Goal: Task Accomplishment & Management: Manage account settings

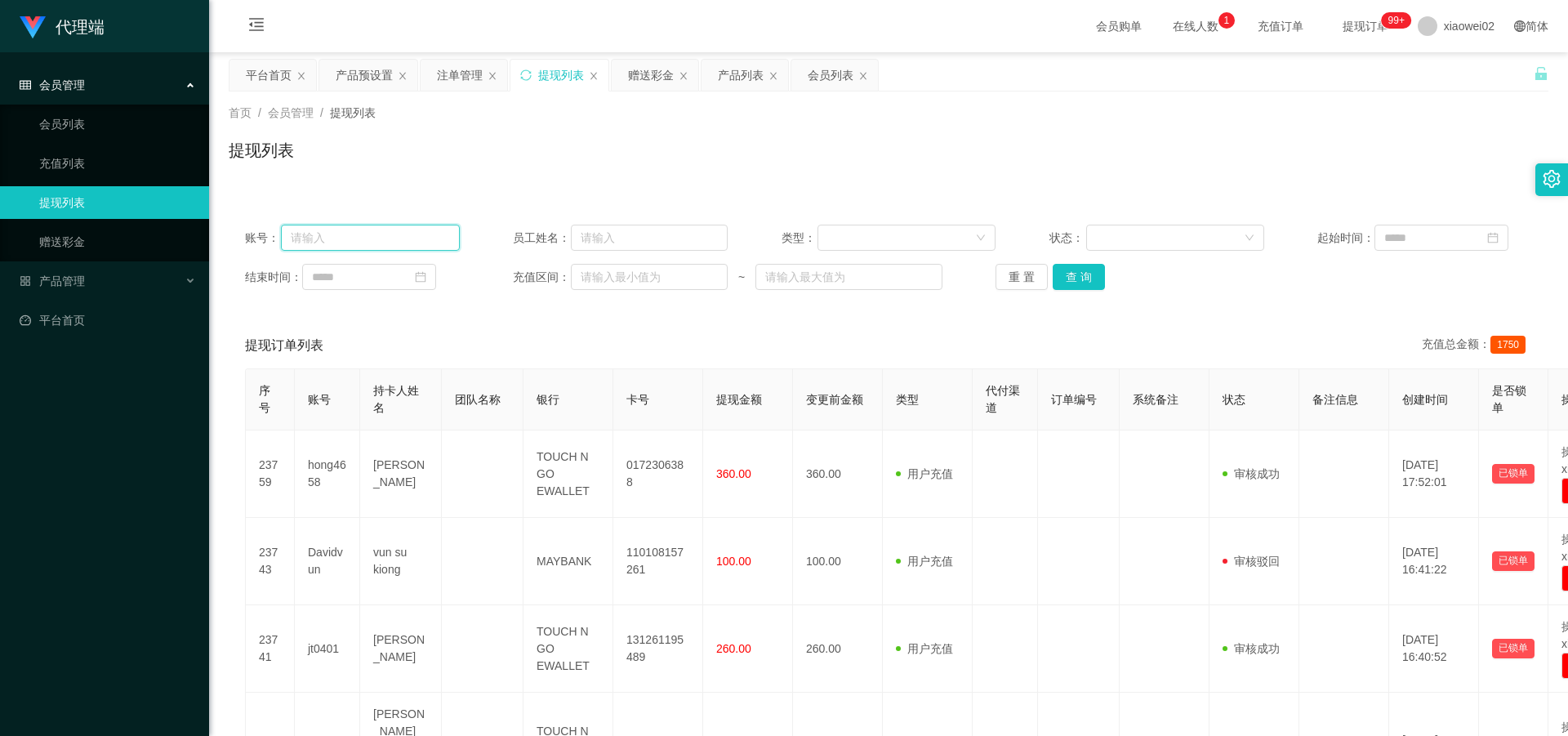
drag, startPoint x: 370, startPoint y: 231, endPoint x: 398, endPoint y: 227, distance: 28.3
click at [370, 231] on input "text" at bounding box center [371, 238] width 179 height 26
paste input "jt0401"
type input "jt0401"
click at [1079, 279] on button "查 询" at bounding box center [1079, 276] width 53 height 26
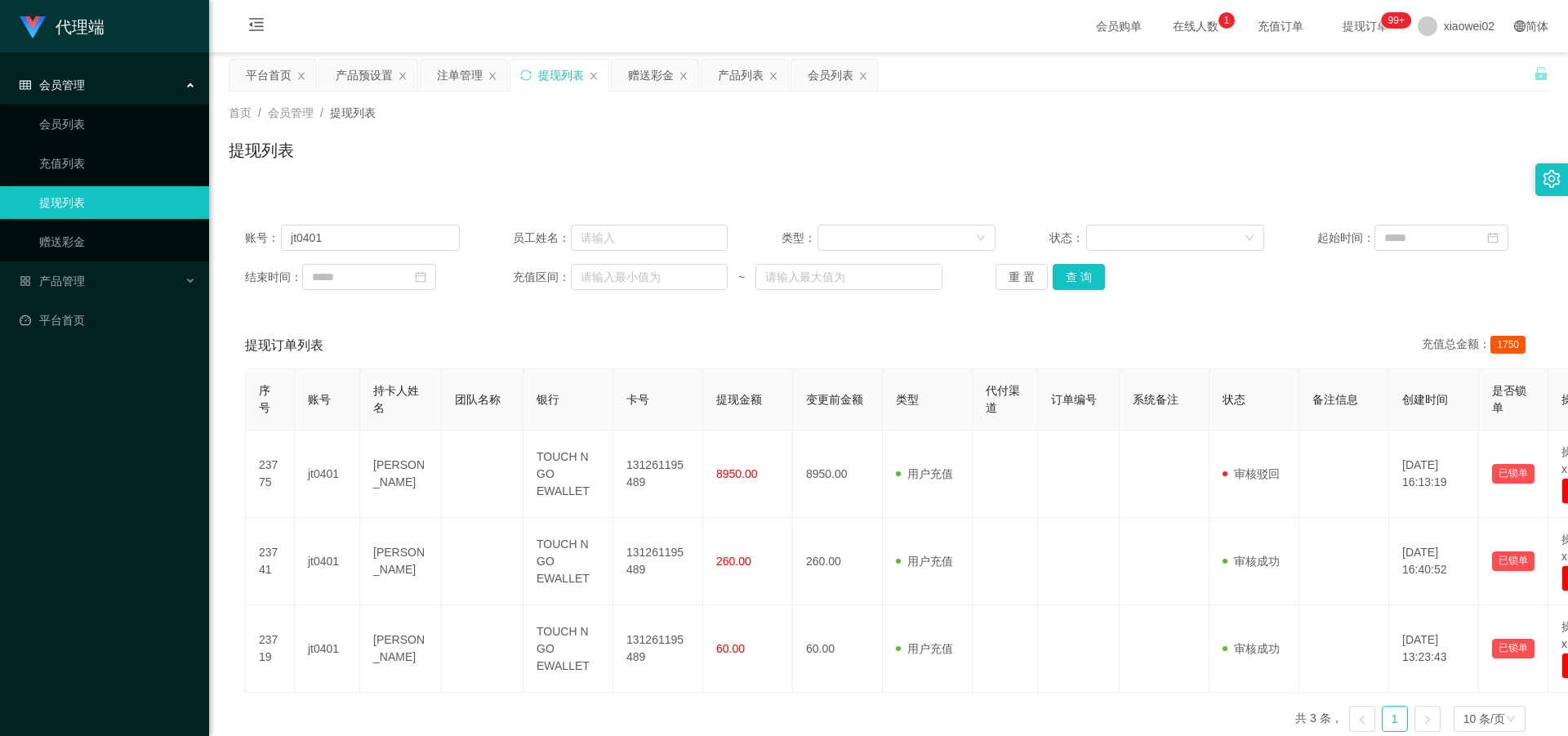
click at [1308, 328] on div "提现订单列表 充值总金额： 1750" at bounding box center [889, 345] width 1288 height 46
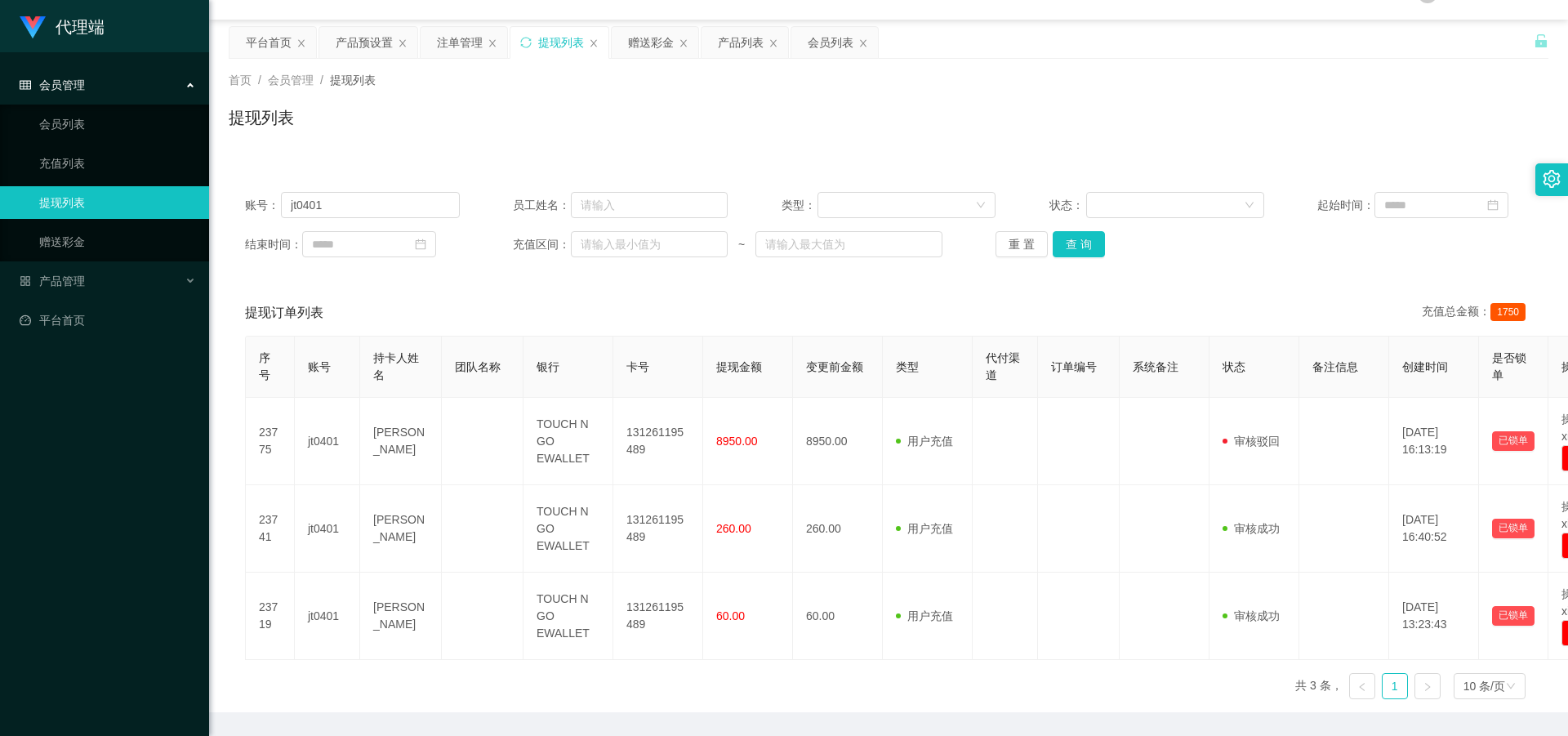
scroll to position [3, 0]
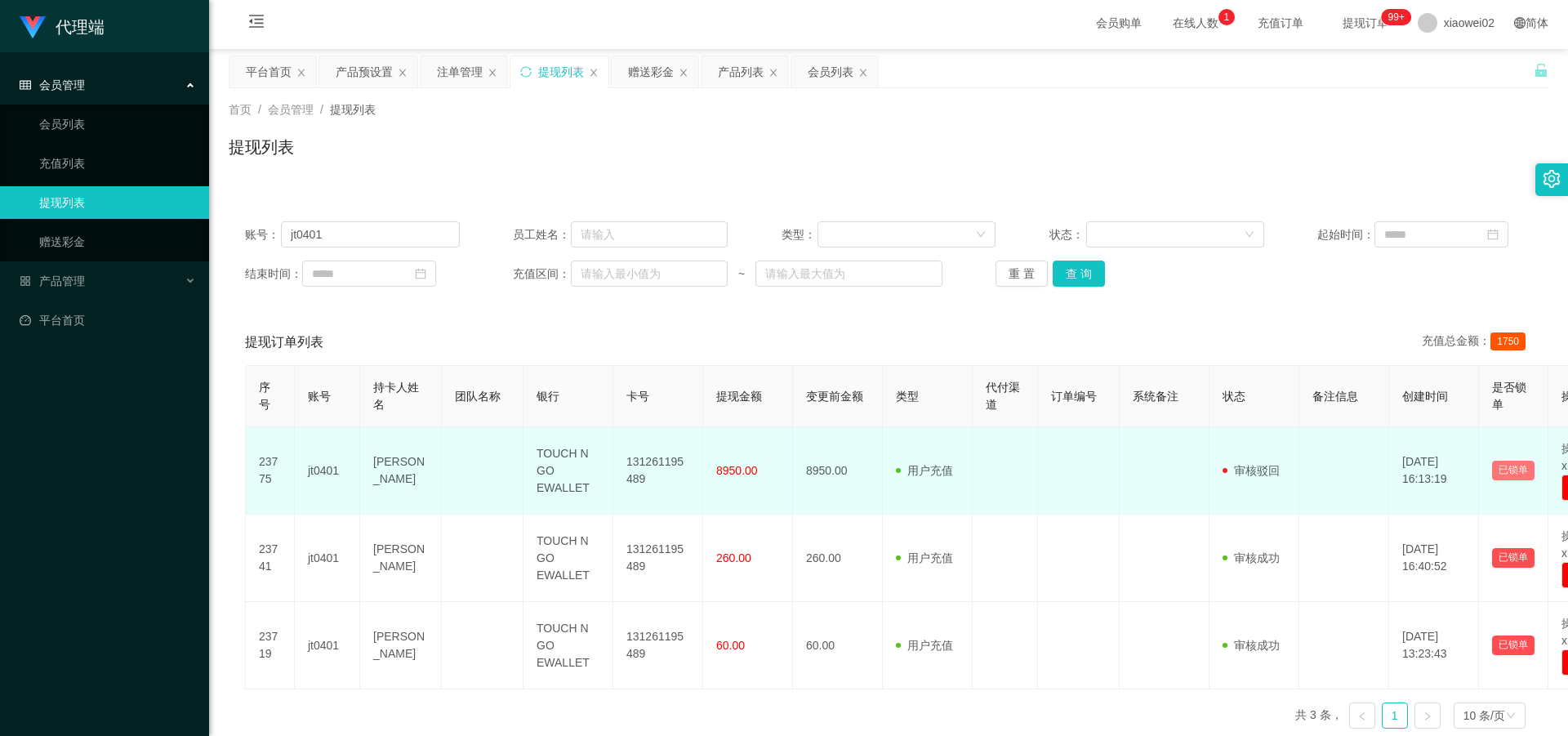
click at [1516, 470] on button "已锁单" at bounding box center [1513, 470] width 43 height 19
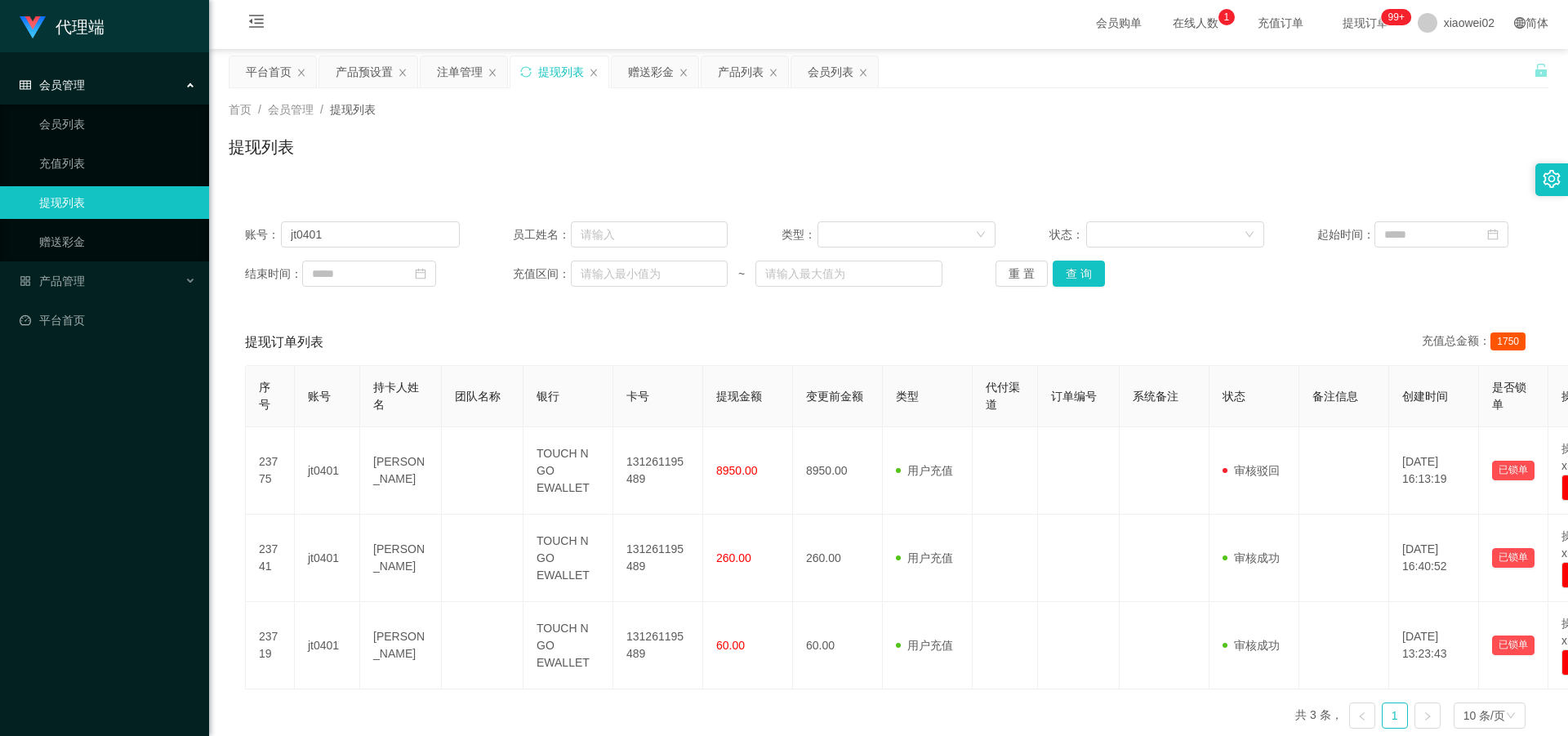
click at [473, 328] on div "提现订单列表 充值总金额： 1750" at bounding box center [889, 342] width 1288 height 46
click at [63, 124] on link "会员列表" at bounding box center [117, 125] width 157 height 33
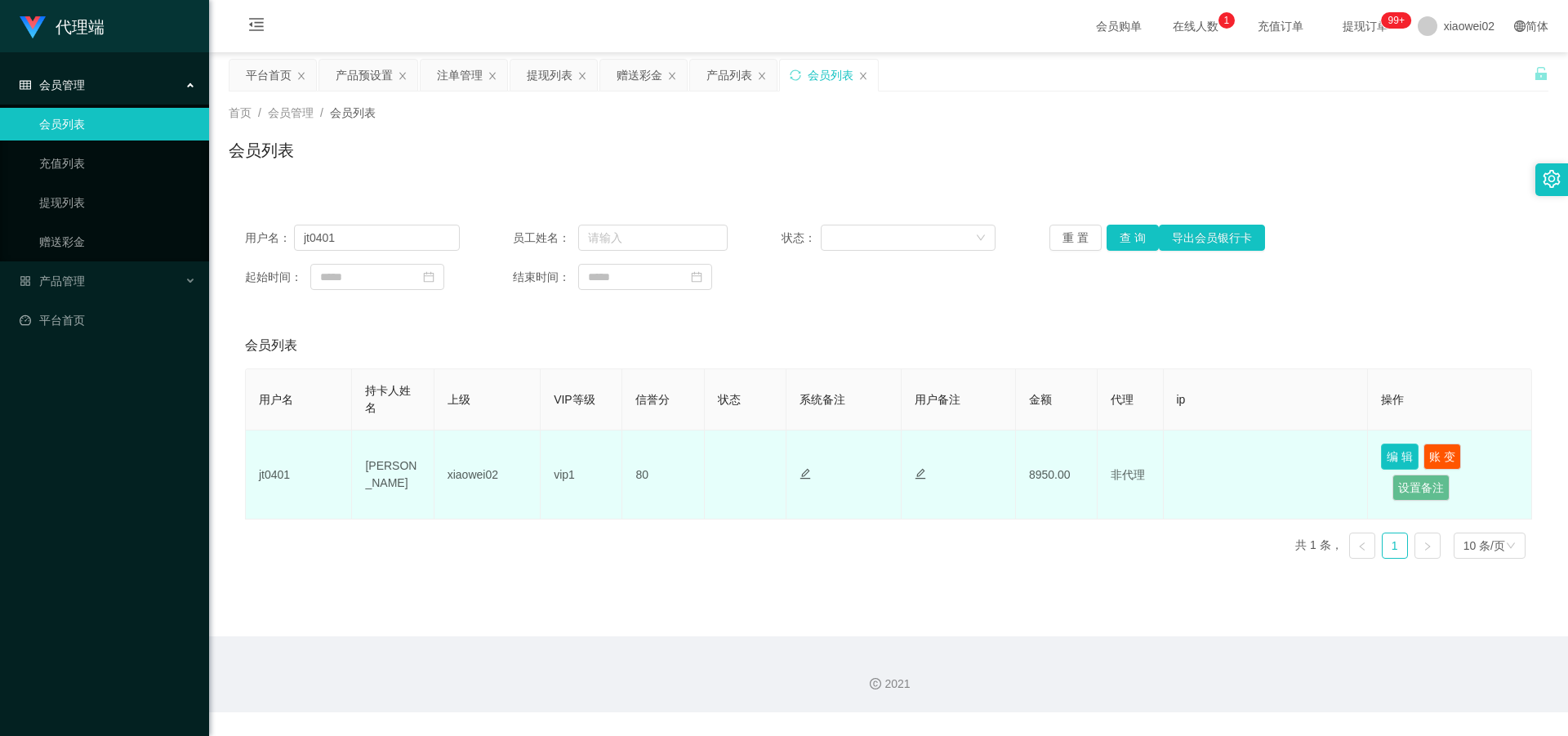
click at [1384, 450] on button "编 辑" at bounding box center [1400, 457] width 38 height 26
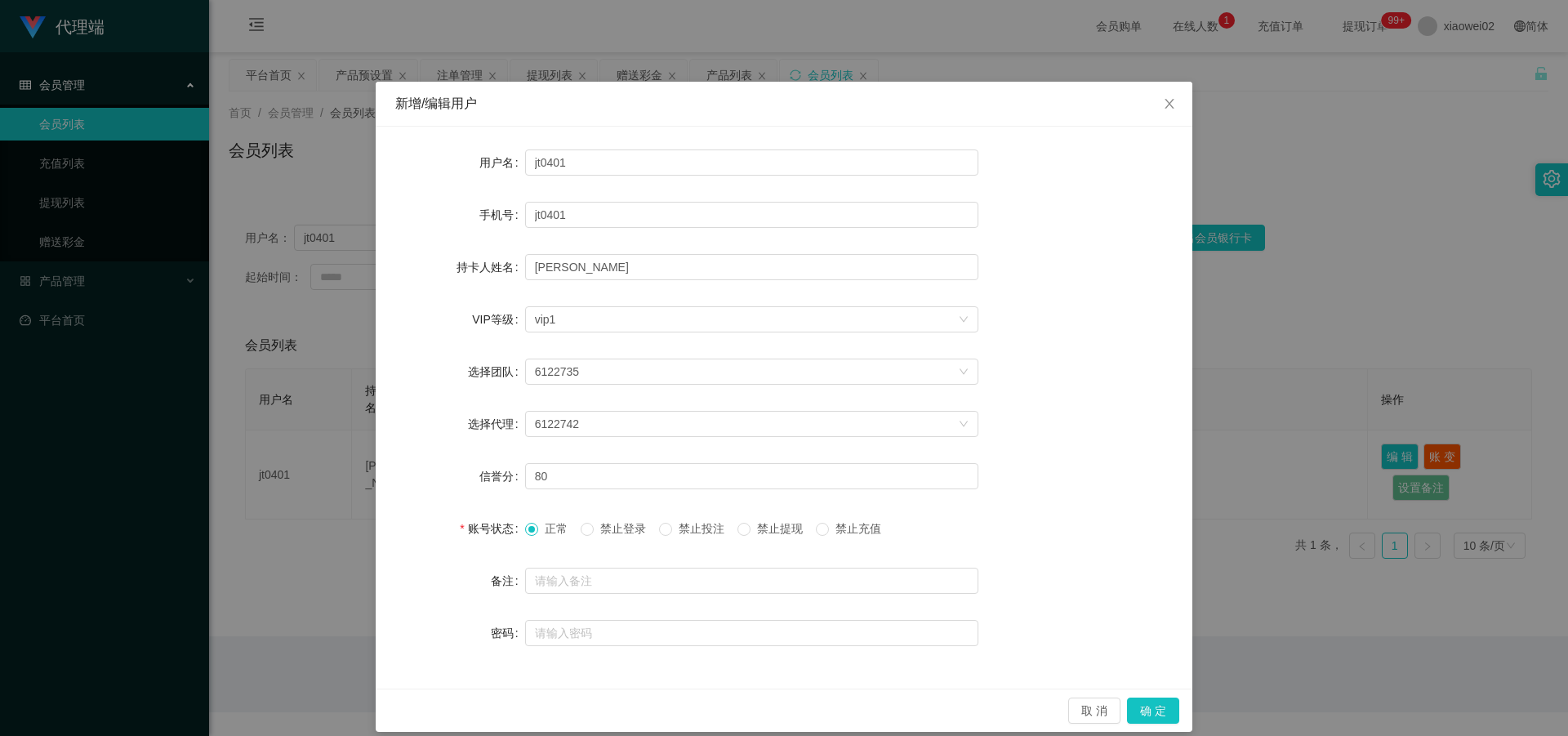
click at [798, 530] on span "禁止提现" at bounding box center [780, 528] width 58 height 13
click at [754, 529] on span "禁止提现" at bounding box center [780, 528] width 58 height 13
click at [1148, 712] on button "确 定" at bounding box center [1153, 711] width 53 height 26
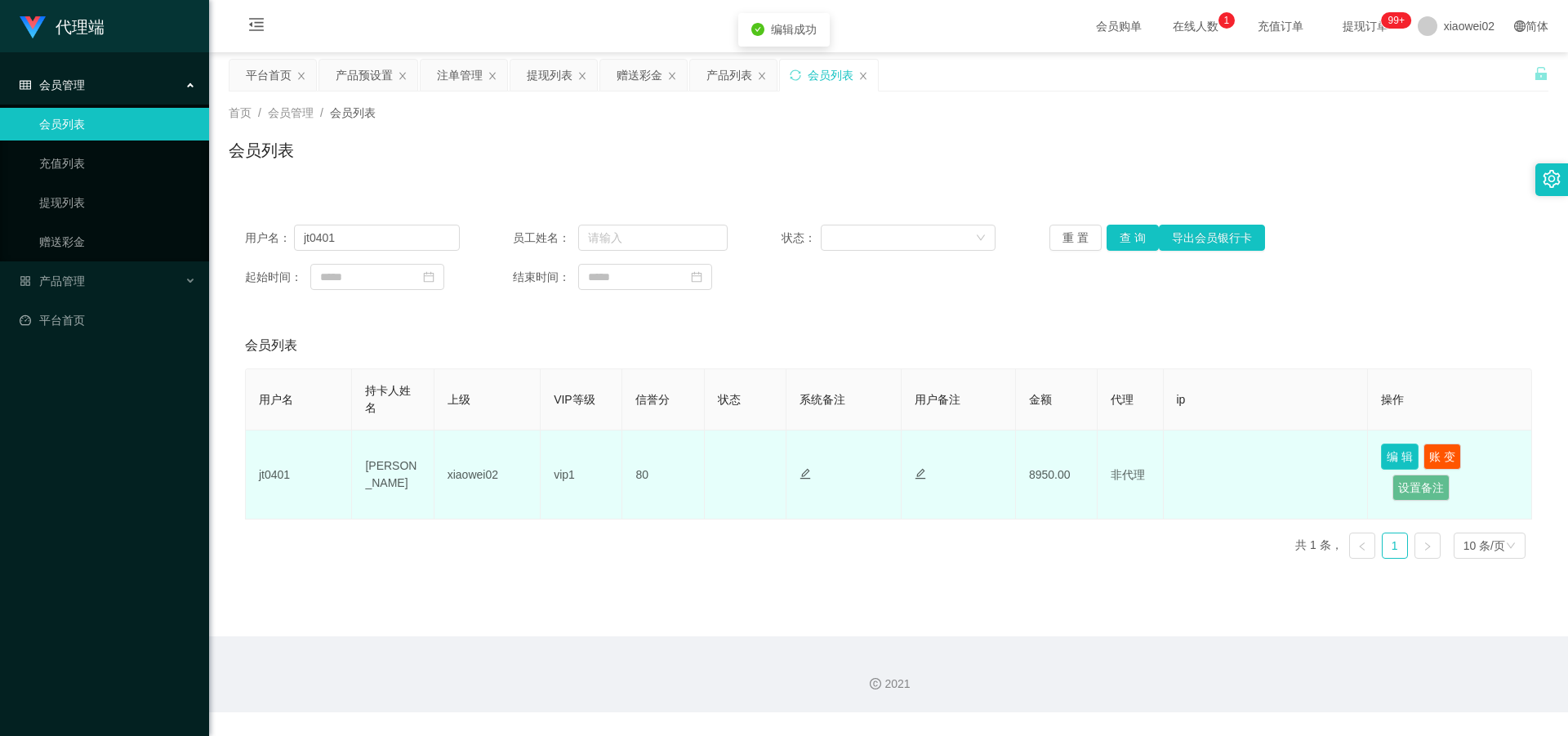
click at [1392, 460] on button "编 辑" at bounding box center [1400, 457] width 38 height 26
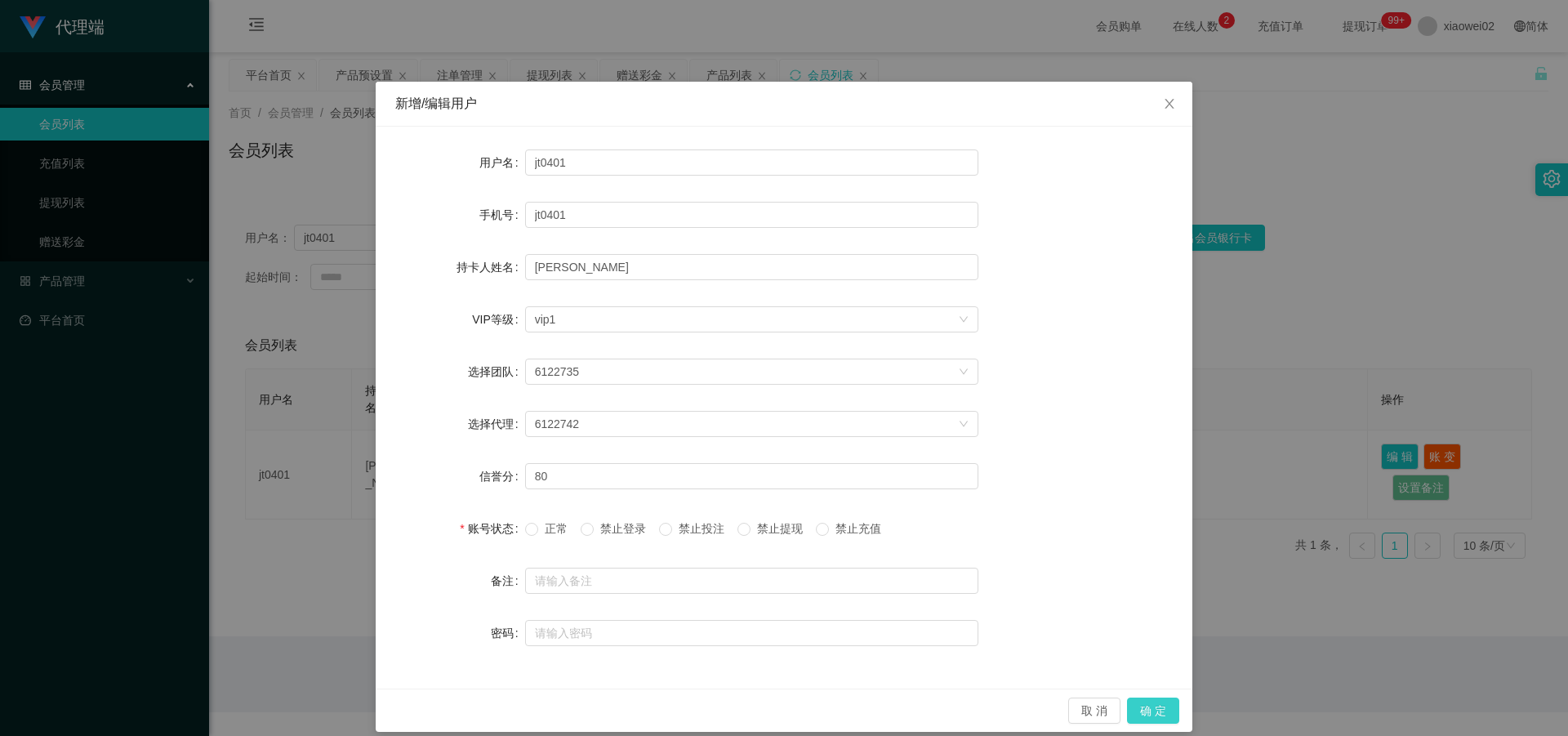
click at [1135, 714] on button "确 定" at bounding box center [1153, 711] width 53 height 26
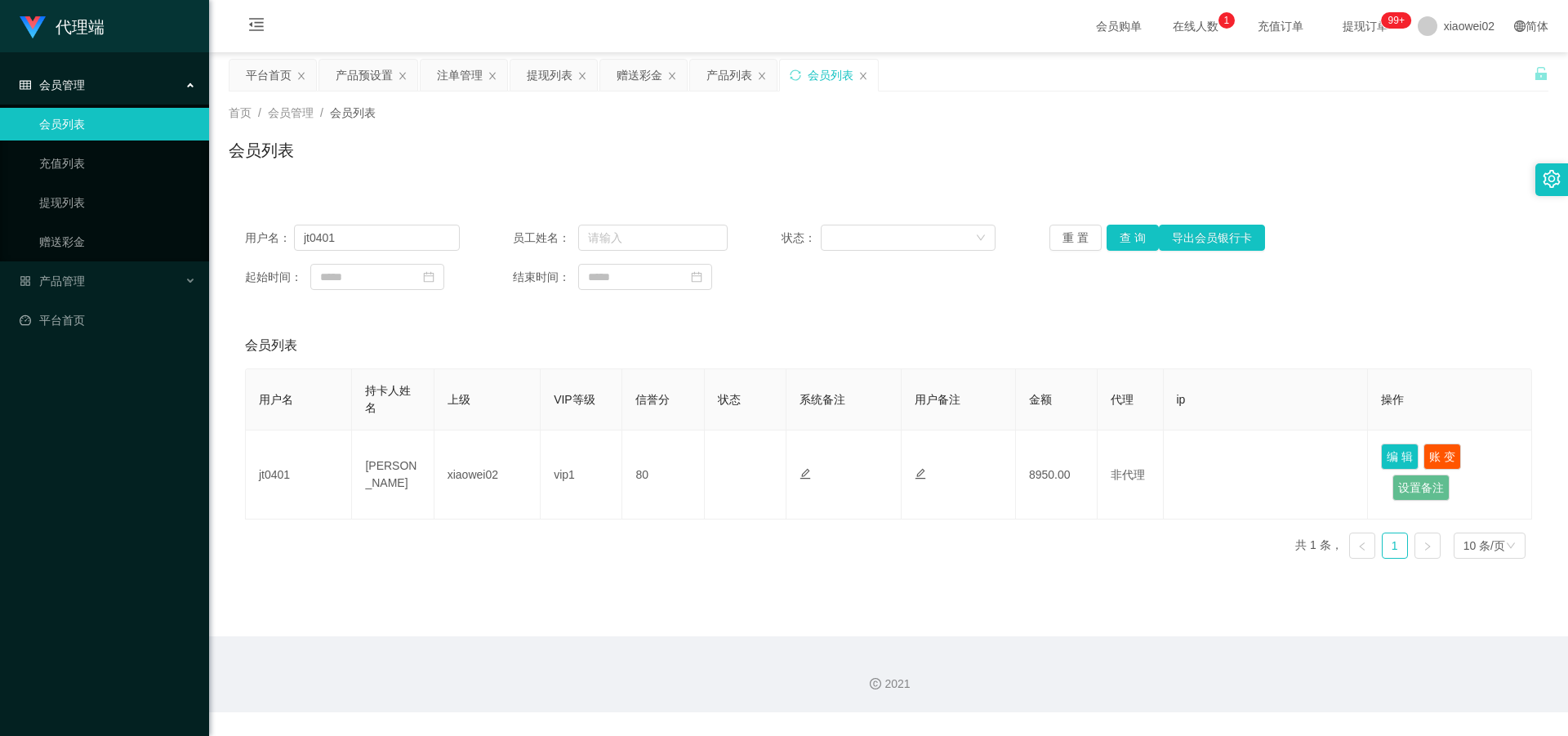
click at [810, 599] on main "关闭左侧 关闭右侧 关闭其它 刷新页面 平台首页 产品预设置 注单管理 提现列表 赠送彩金 产品列表 会员列表 首页 / 会员管理 / 会员列表 / 会员列表…" at bounding box center [889, 345] width 1359 height 584
click at [1003, 327] on div "会员列表" at bounding box center [889, 345] width 1288 height 46
click at [86, 190] on link "提现列表" at bounding box center [117, 202] width 157 height 33
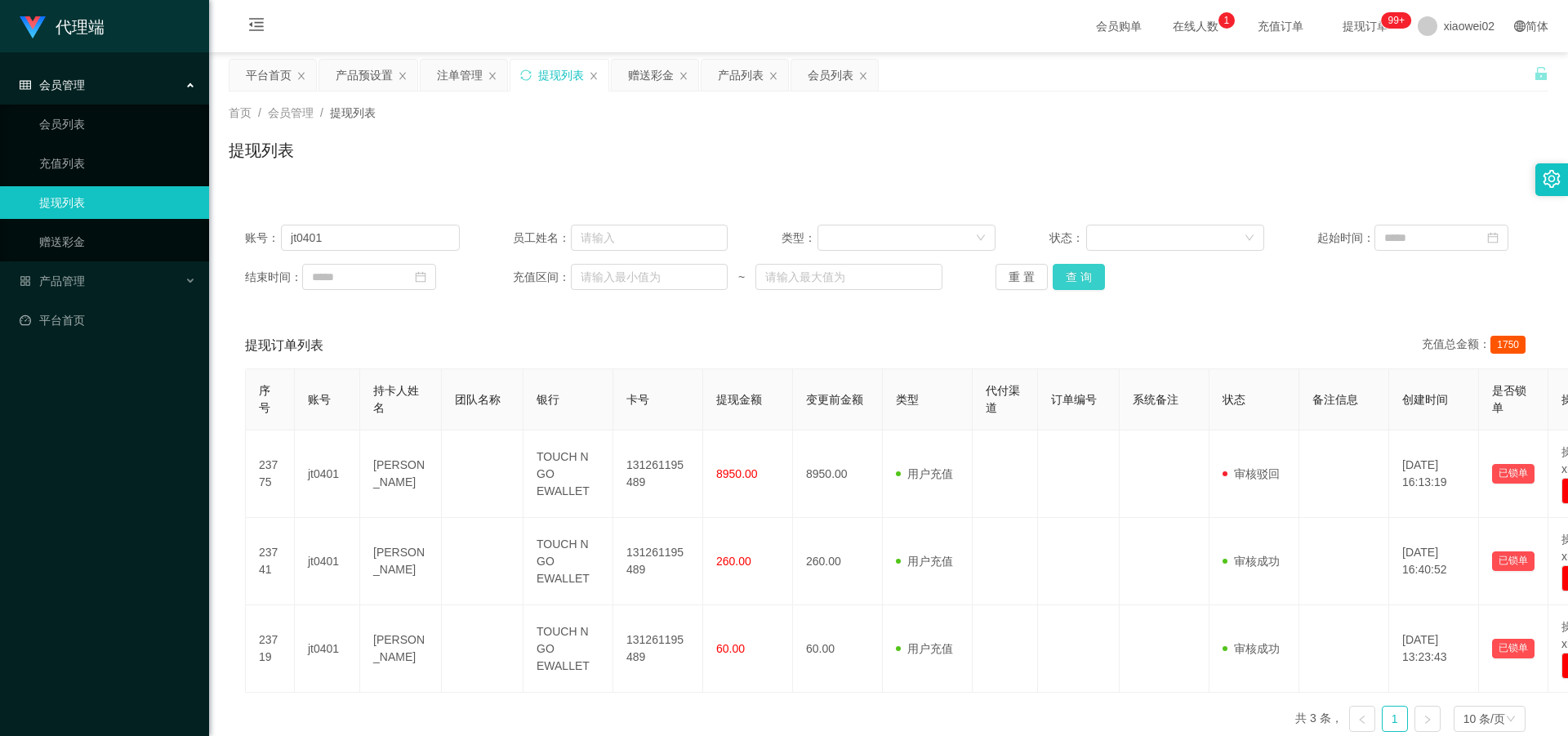
click at [1076, 283] on button "查 询" at bounding box center [1079, 276] width 53 height 26
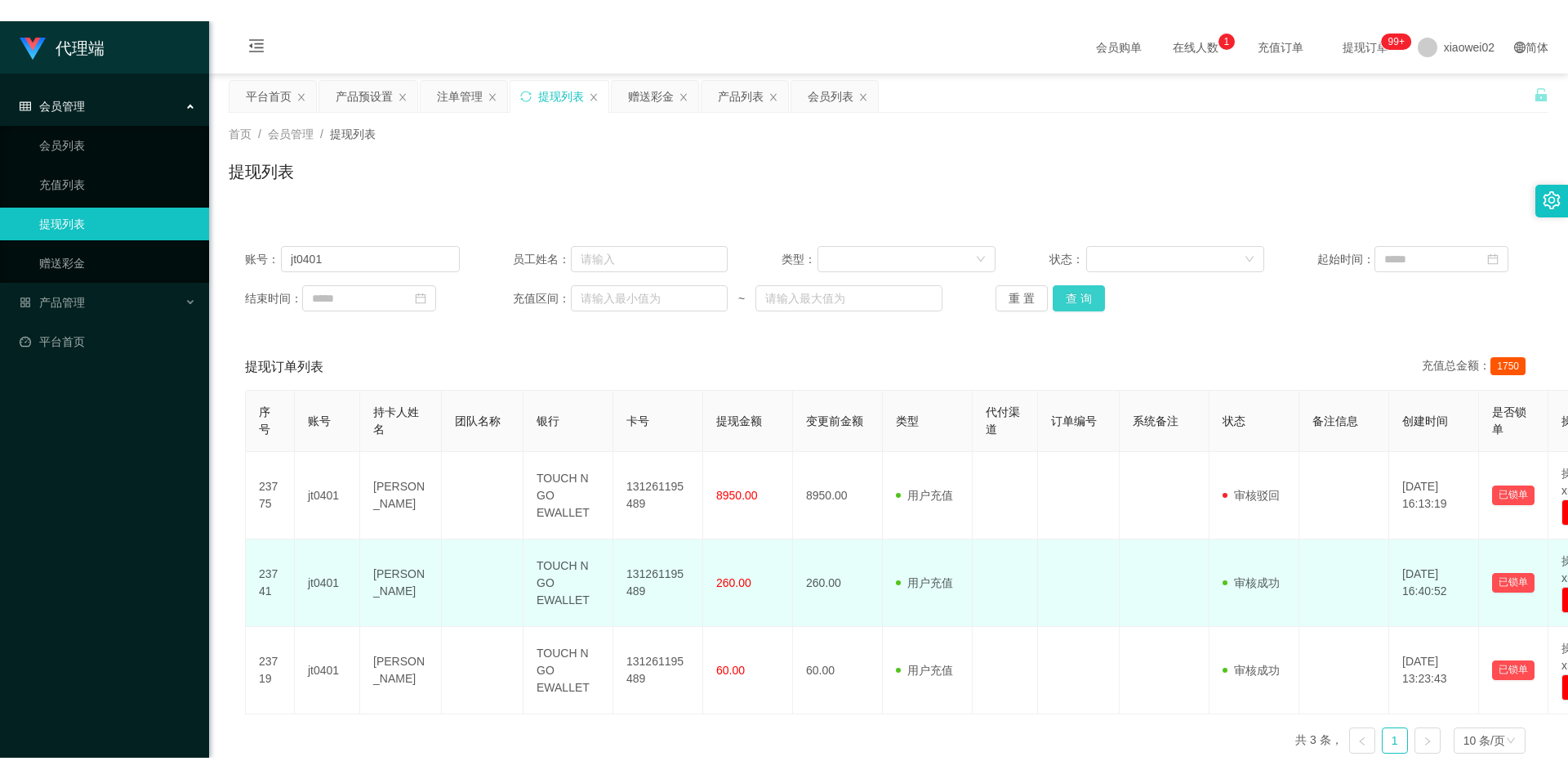
scroll to position [85, 0]
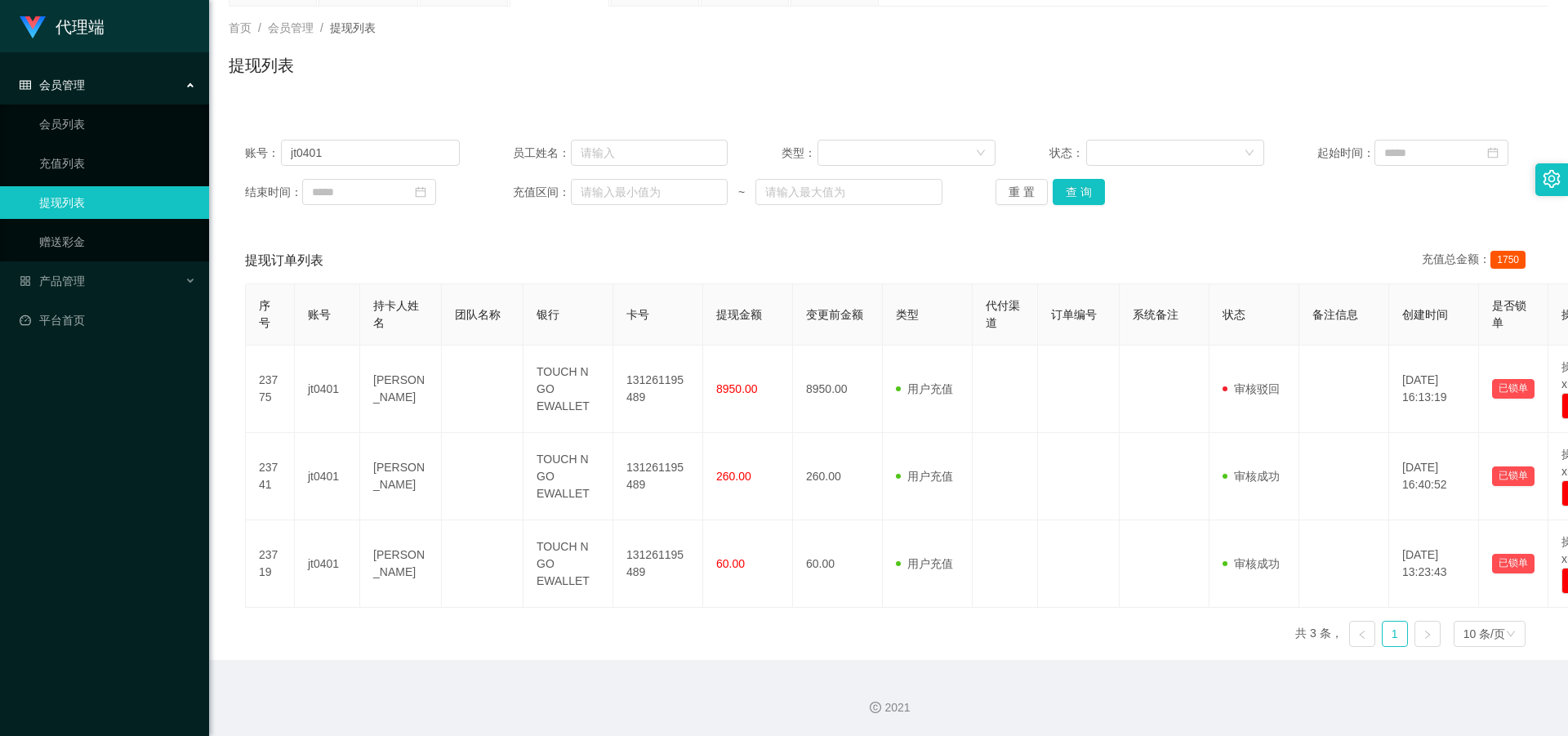
click at [873, 251] on div "提现订单列表 充值总金额： 1750" at bounding box center [889, 260] width 1288 height 46
click at [844, 55] on div "提现列表" at bounding box center [889, 72] width 1320 height 38
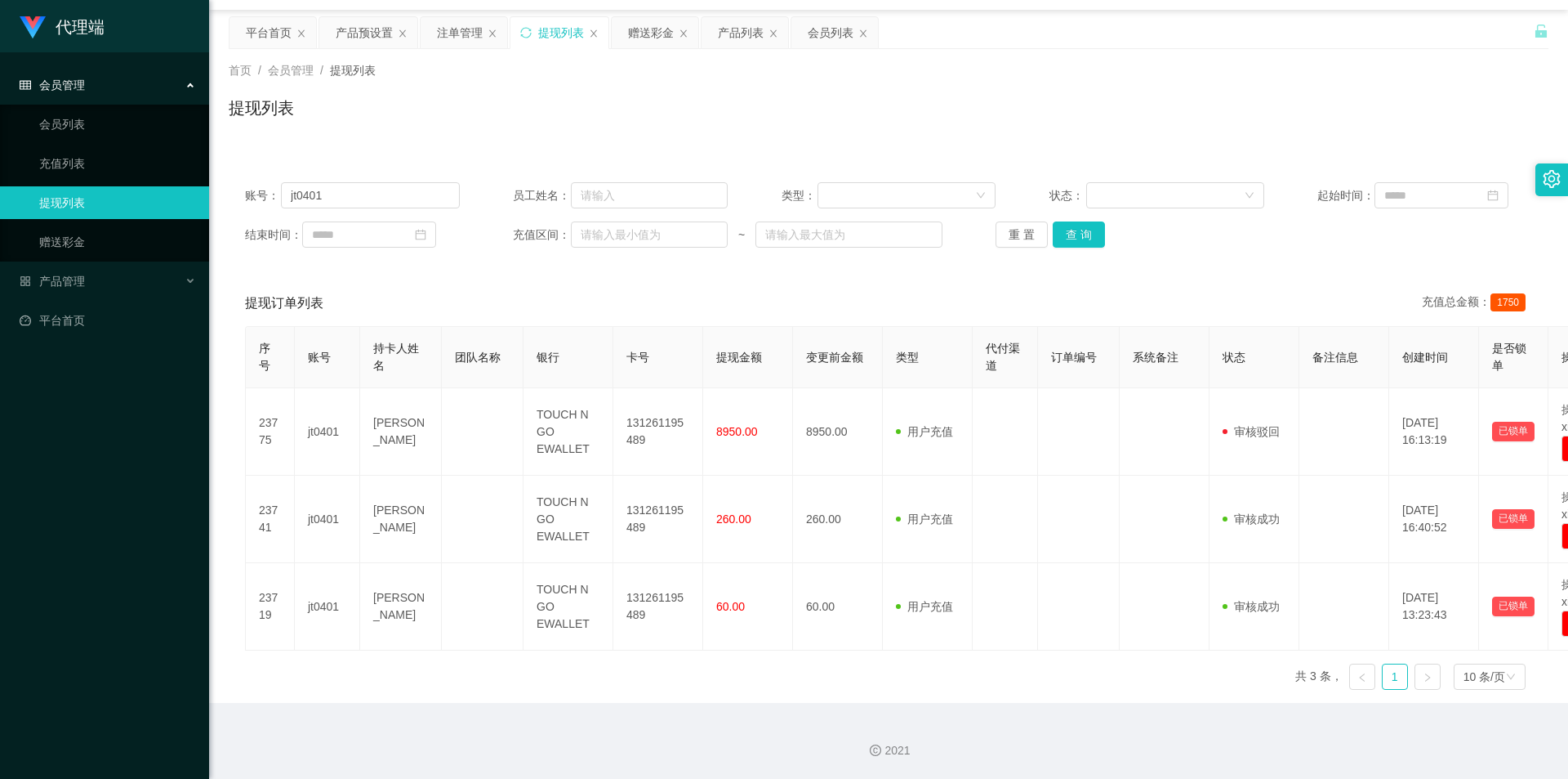
scroll to position [43, 0]
drag, startPoint x: 333, startPoint y: 196, endPoint x: 221, endPoint y: 192, distance: 112.1
click at [218, 193] on main "关闭左侧 关闭右侧 关闭其它 刷新页面 平台首页 产品预设置 注单管理 提现列表 赠送彩金 产品列表 会员列表 首页 / 会员管理 / 提现列表 / 提现列表…" at bounding box center [889, 356] width 1359 height 693
type input "zhadan88889999"
click at [1080, 238] on button "查 询" at bounding box center [1079, 234] width 53 height 26
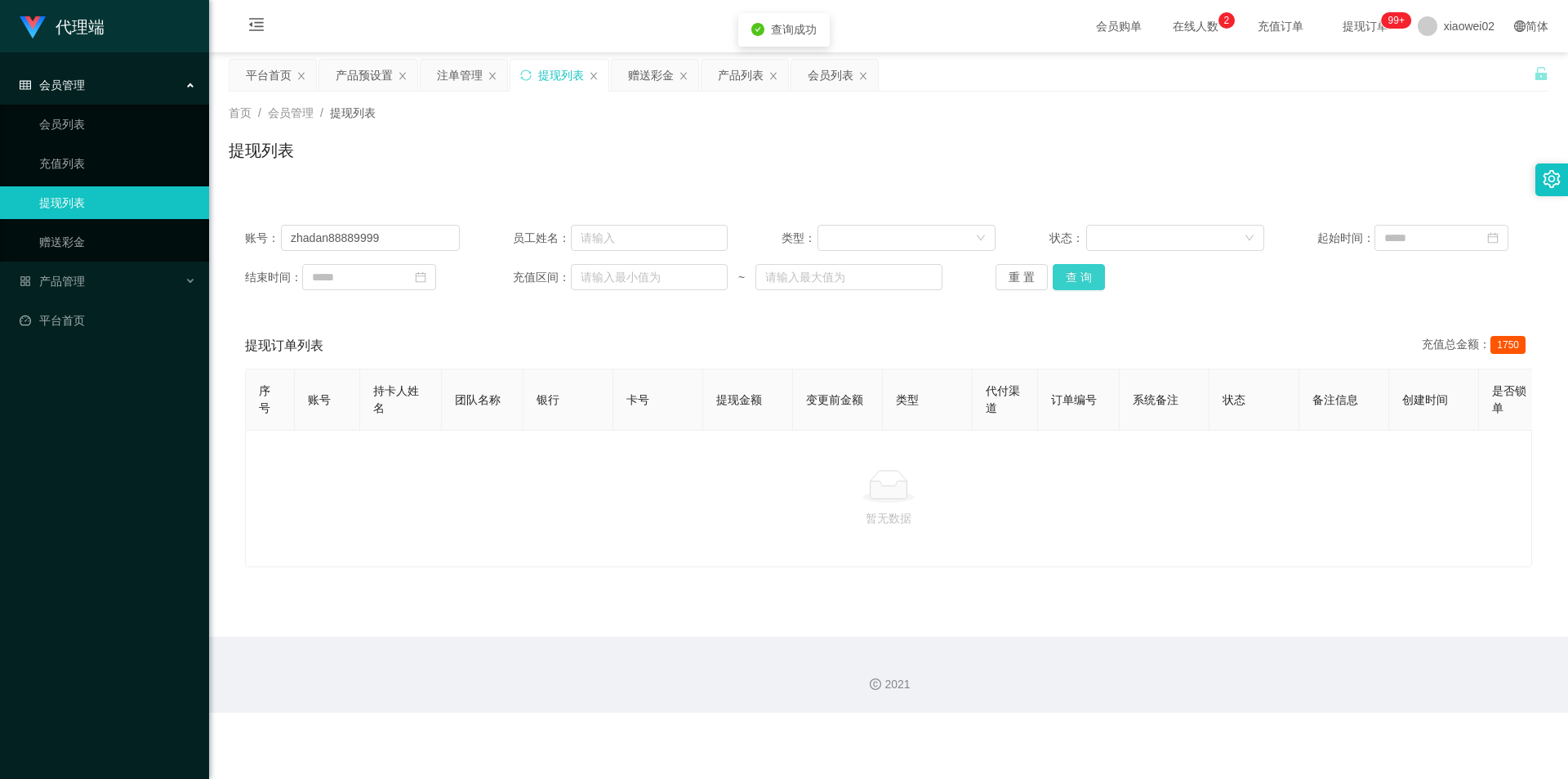
scroll to position [0, 0]
drag, startPoint x: 400, startPoint y: 241, endPoint x: 222, endPoint y: 228, distance: 178.5
click at [228, 240] on main "关闭左侧 关闭右侧 关闭其它 刷新页面 平台首页 产品预设置 注单管理 提现列表 赠送彩金 产品列表 会员列表 首页 / 会员管理 / 提现列表 / 提现列表…" at bounding box center [889, 345] width 1359 height 584
click at [94, 133] on link "会员列表" at bounding box center [117, 125] width 157 height 33
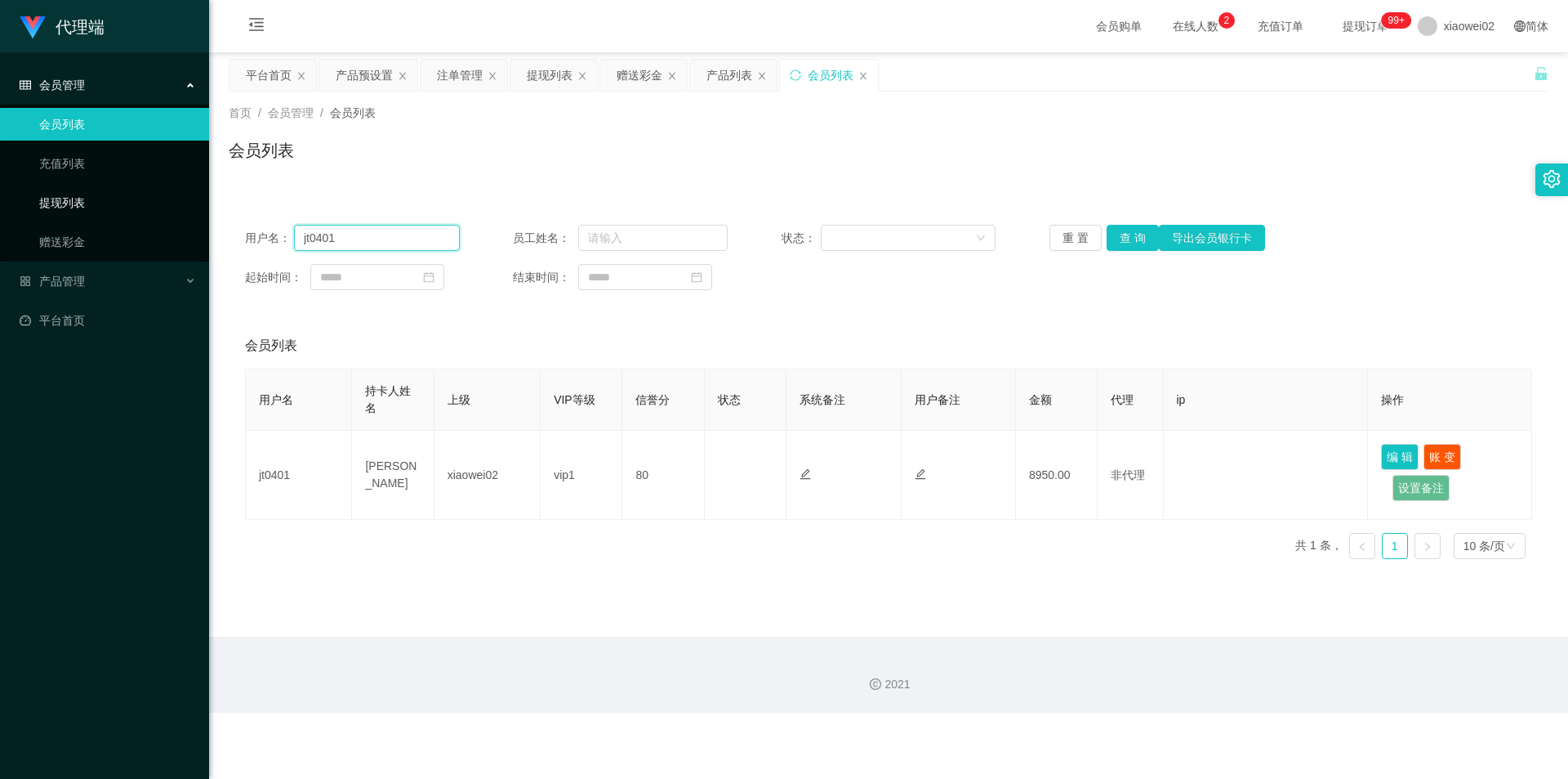
drag, startPoint x: 379, startPoint y: 234, endPoint x: 114, endPoint y: 215, distance: 265.7
click at [114, 215] on section "代理端 会员管理 会员列表 充值列表 提现列表 赠送彩金 产品管理 开奖记录 注单管理 产品列表 即时注单 产品预设置 平台首页 保存配置 重置配置 整体风格…" at bounding box center [784, 356] width 1568 height 713
paste input "zhadan88889999"
type input "zhadan88889999"
click at [1112, 235] on button "查 询" at bounding box center [1133, 238] width 53 height 26
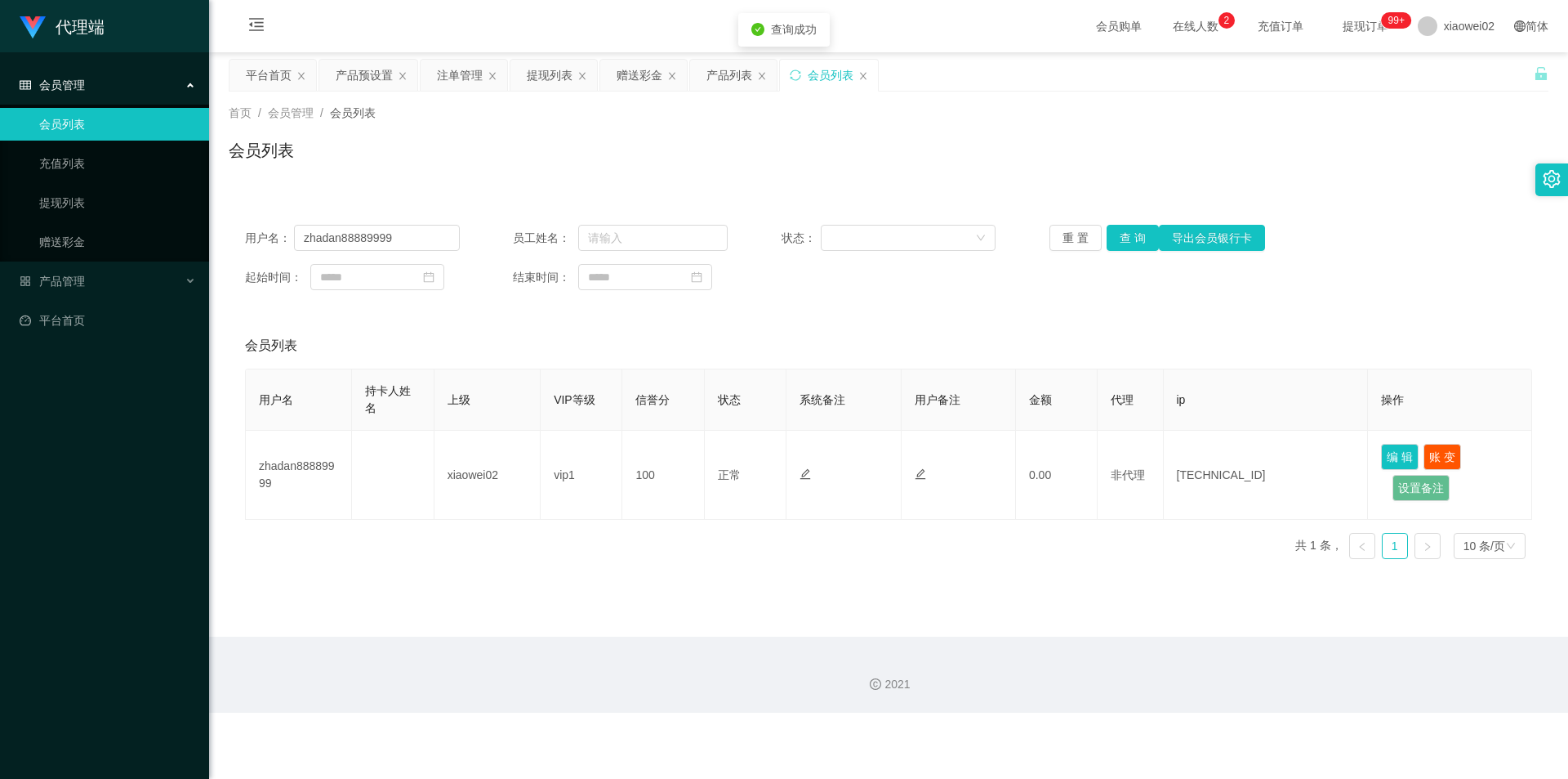
click at [906, 325] on div "会员列表" at bounding box center [889, 345] width 1288 height 46
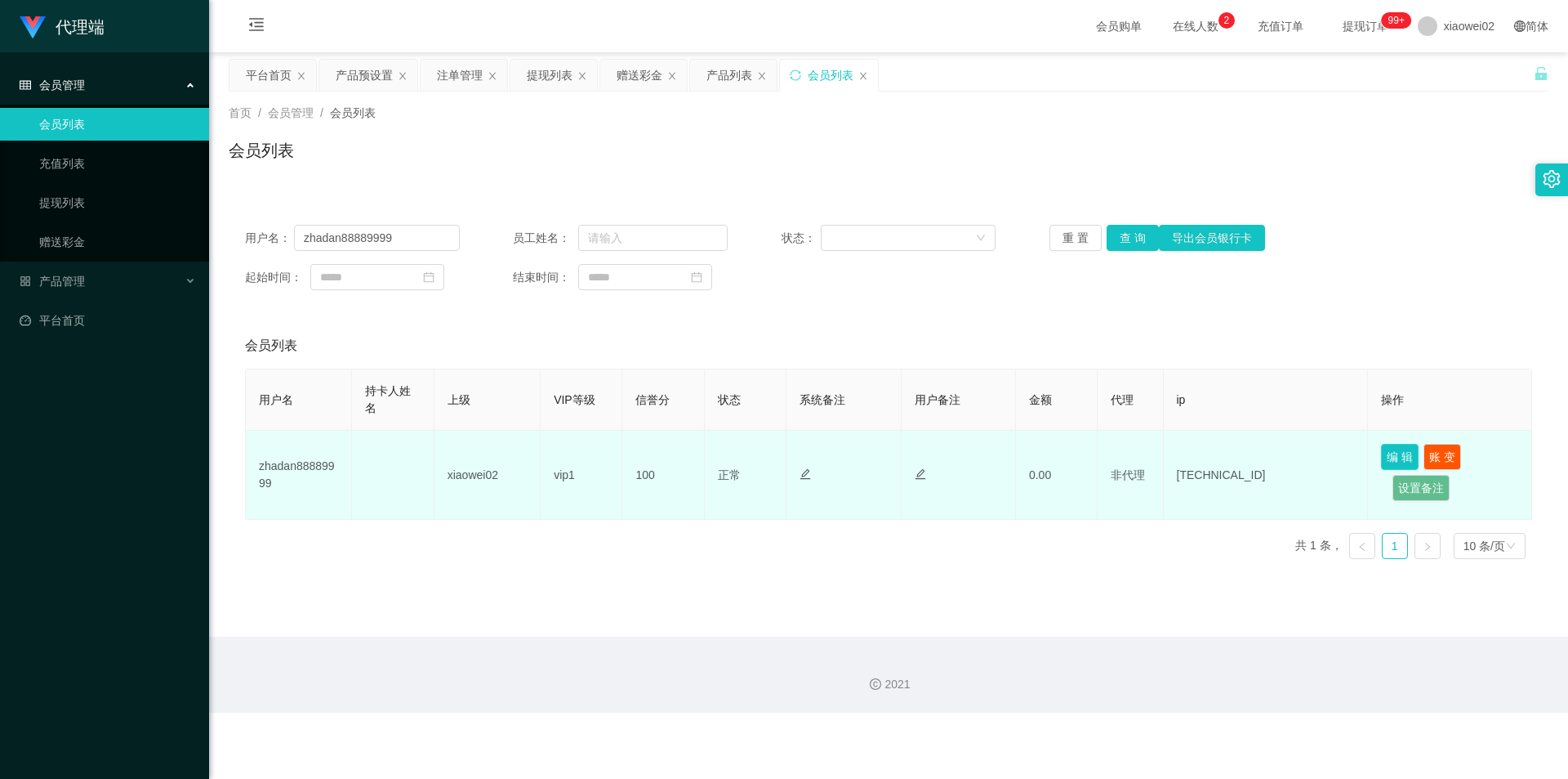
click at [1391, 450] on button "编 辑" at bounding box center [1400, 457] width 38 height 26
type input "zhadan88889999"
type input "100"
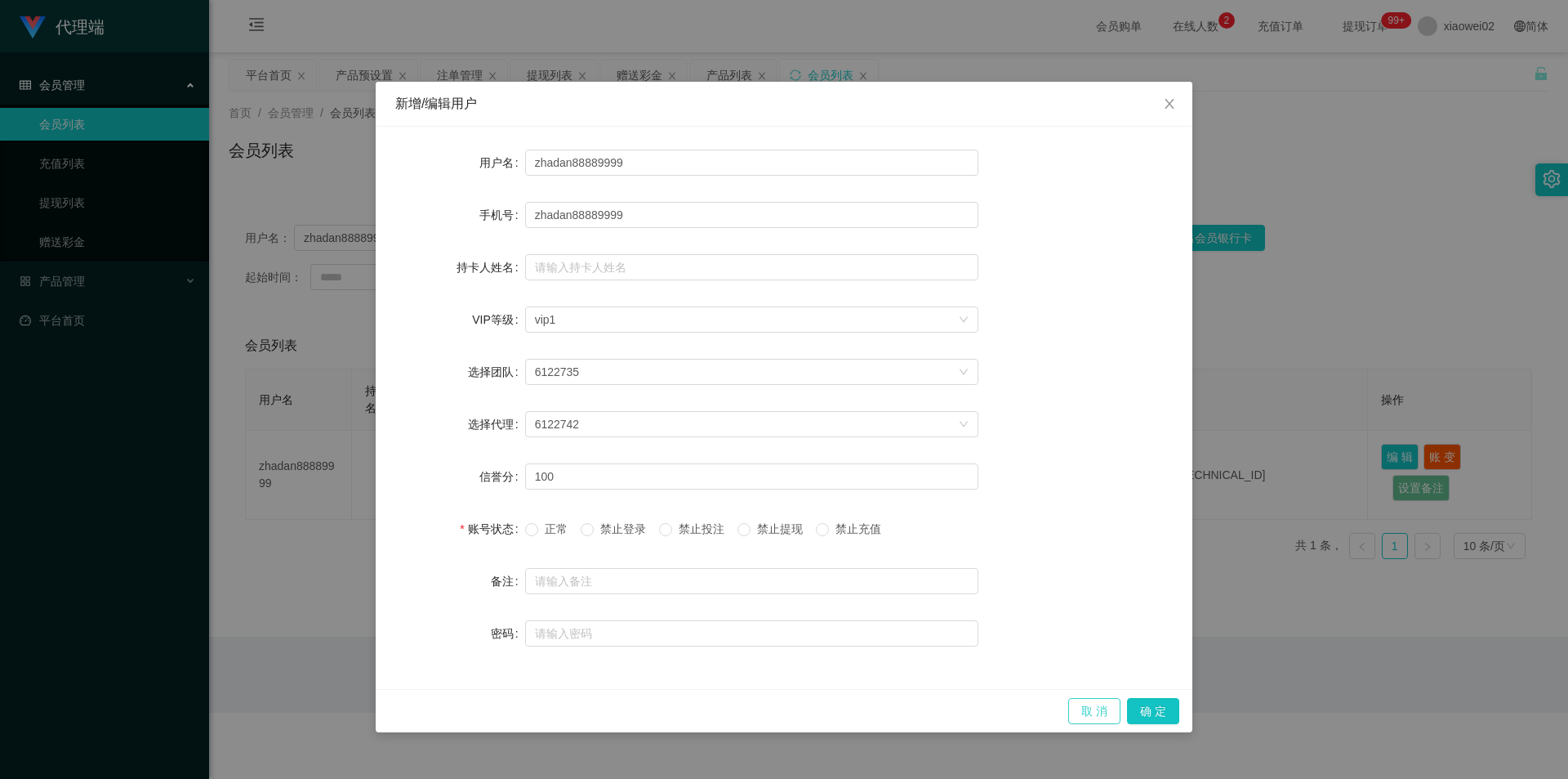
click at [1106, 713] on button "取 消" at bounding box center [1095, 711] width 53 height 26
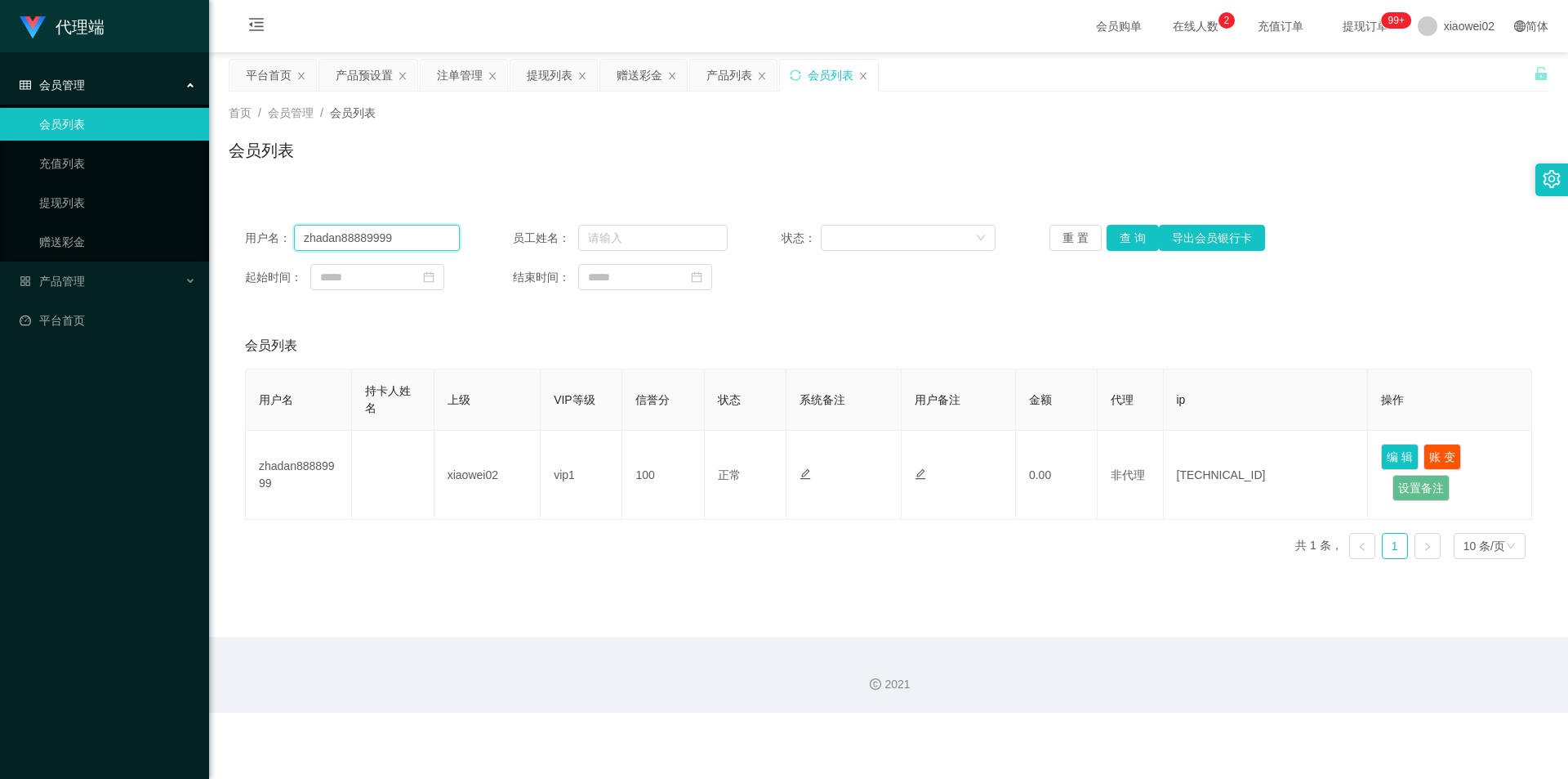
drag, startPoint x: 407, startPoint y: 237, endPoint x: 223, endPoint y: 223, distance: 184.5
click at [223, 223] on main "关闭左侧 关闭右侧 关闭其它 刷新页面 平台首页 产品预设置 注单管理 提现列表 赠送彩金 产品列表 会员列表 首页 / 会员管理 / 会员列表 / 会员列表…" at bounding box center [889, 345] width 1359 height 584
click at [74, 237] on link "赠送彩金" at bounding box center [117, 242] width 157 height 33
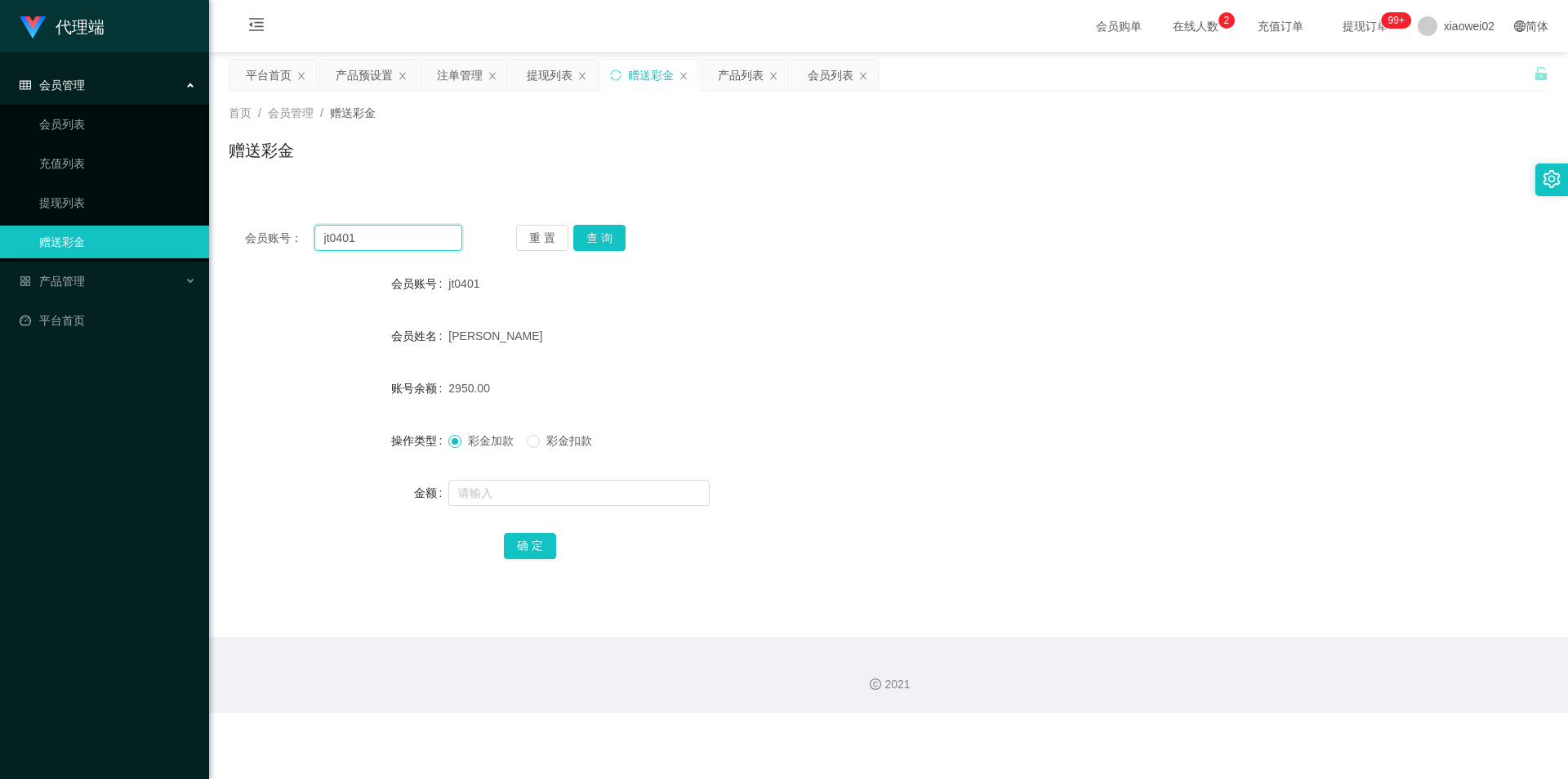
drag, startPoint x: 353, startPoint y: 239, endPoint x: 216, endPoint y: 209, distance: 140.2
click at [186, 215] on section "代理端 会员管理 会员列表 充值列表 提现列表 赠送彩金 产品管理 开奖记录 注单管理 产品列表 即时注单 产品预设置 平台首页 保存配置 重置配置 整体风格…" at bounding box center [784, 356] width 1568 height 713
paste input "zhadan88889999"
type input "zhadan88889999"
click at [605, 240] on button "查 询" at bounding box center [600, 238] width 53 height 26
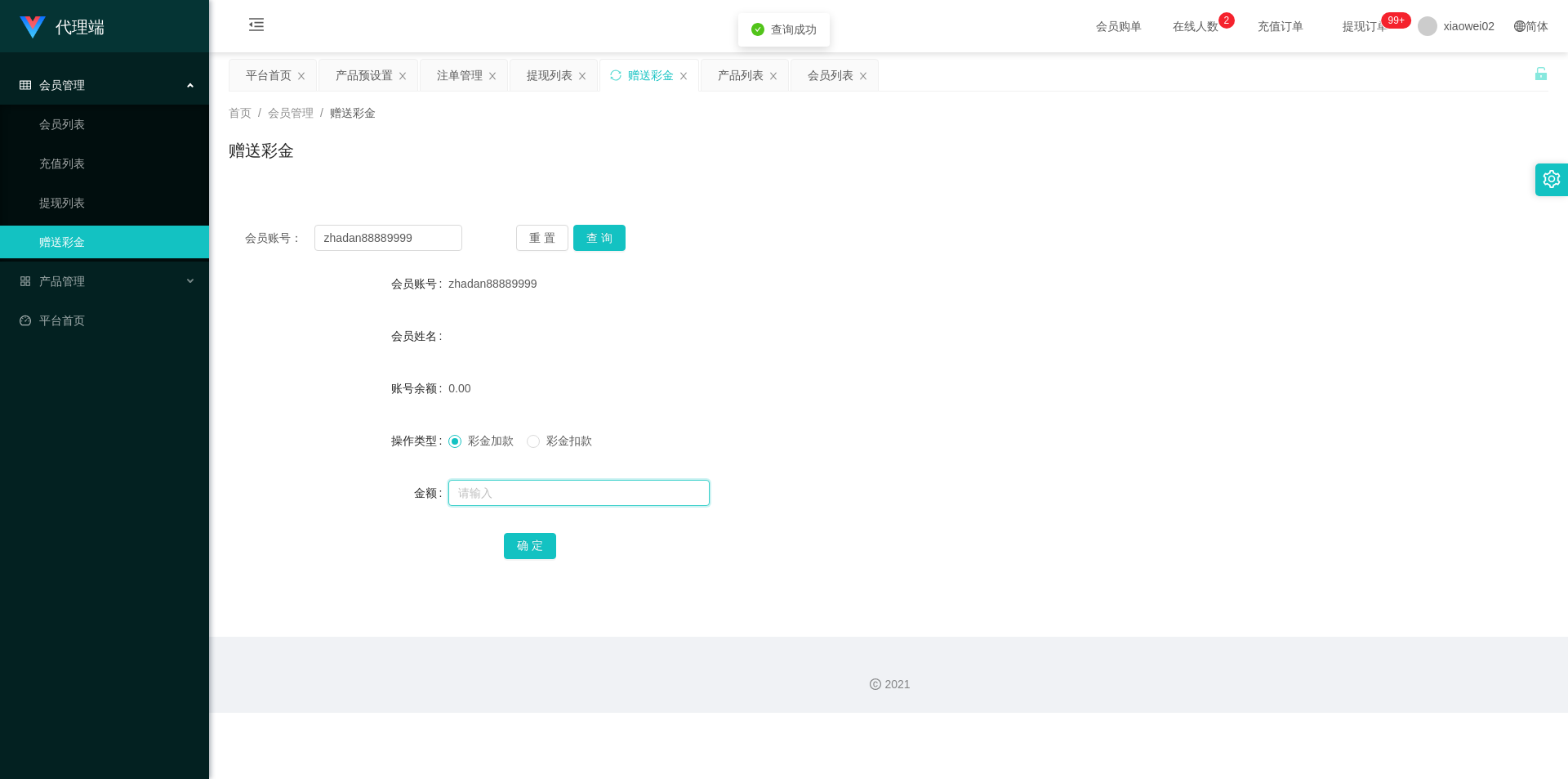
click at [509, 496] on input "text" at bounding box center [579, 493] width 262 height 26
type input "100000"
click at [535, 542] on button "确 定" at bounding box center [530, 545] width 53 height 26
click at [867, 392] on div "100000.00" at bounding box center [833, 389] width 770 height 33
click at [546, 443] on span "彩金扣款" at bounding box center [569, 440] width 58 height 13
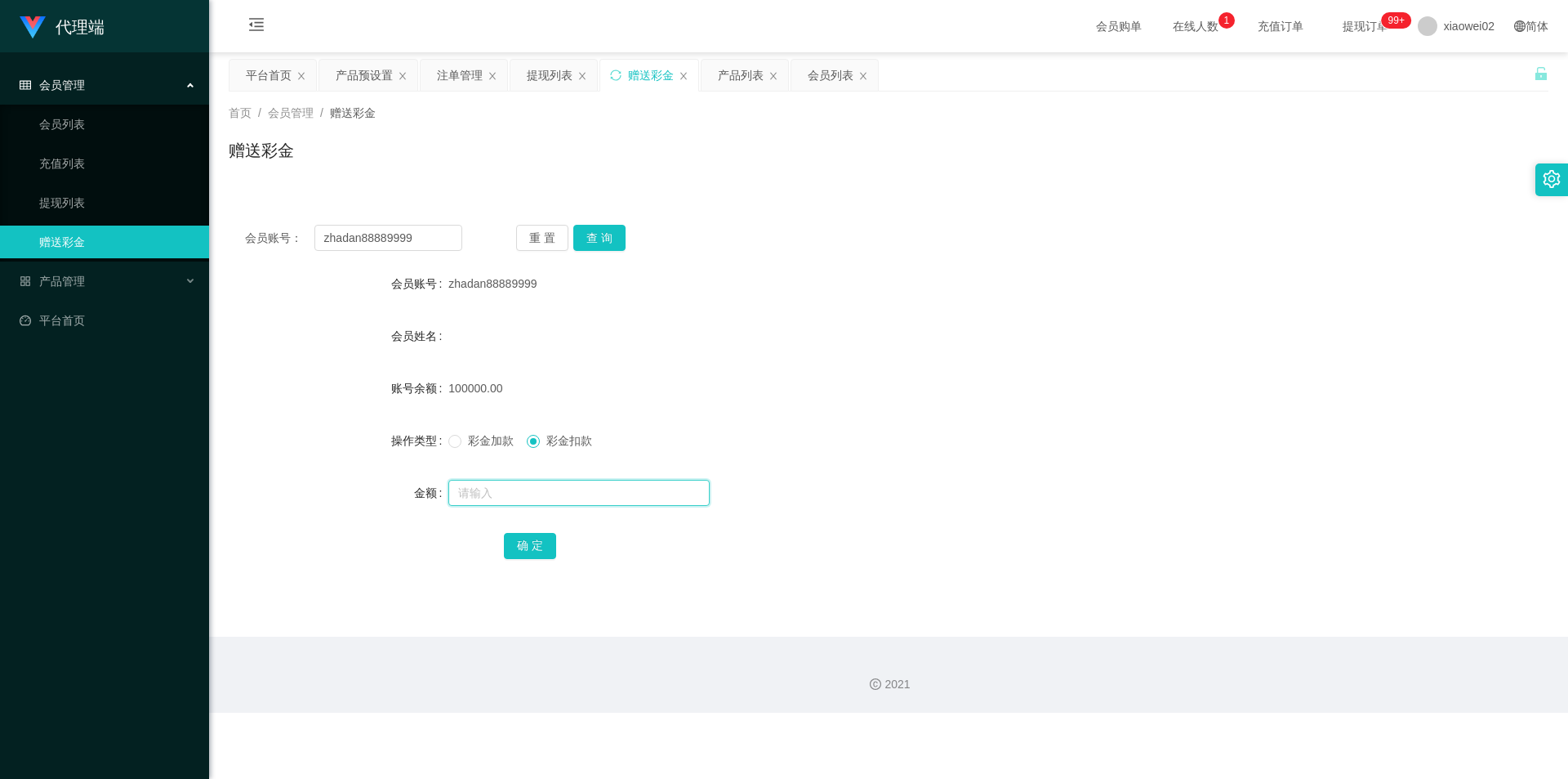
click at [486, 489] on input "text" at bounding box center [579, 493] width 262 height 26
type input "1000000"
click at [516, 537] on button "确 定" at bounding box center [530, 545] width 53 height 26
click at [846, 395] on div "100000.00" at bounding box center [833, 389] width 770 height 33
click at [617, 235] on button "查 询" at bounding box center [600, 238] width 53 height 26
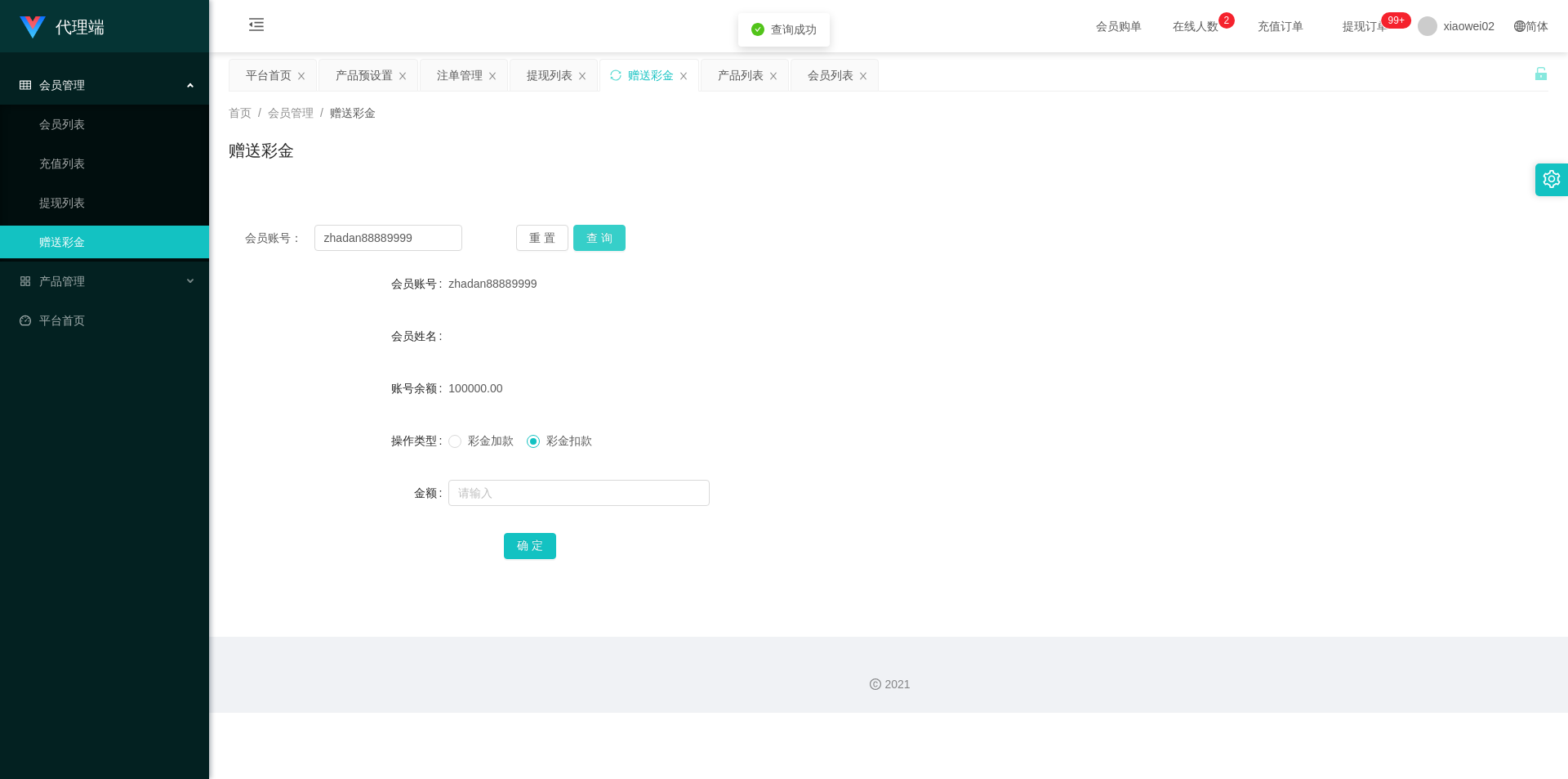
click at [606, 237] on button "查 询" at bounding box center [600, 238] width 53 height 26
click at [552, 235] on button "重 置" at bounding box center [542, 238] width 53 height 26
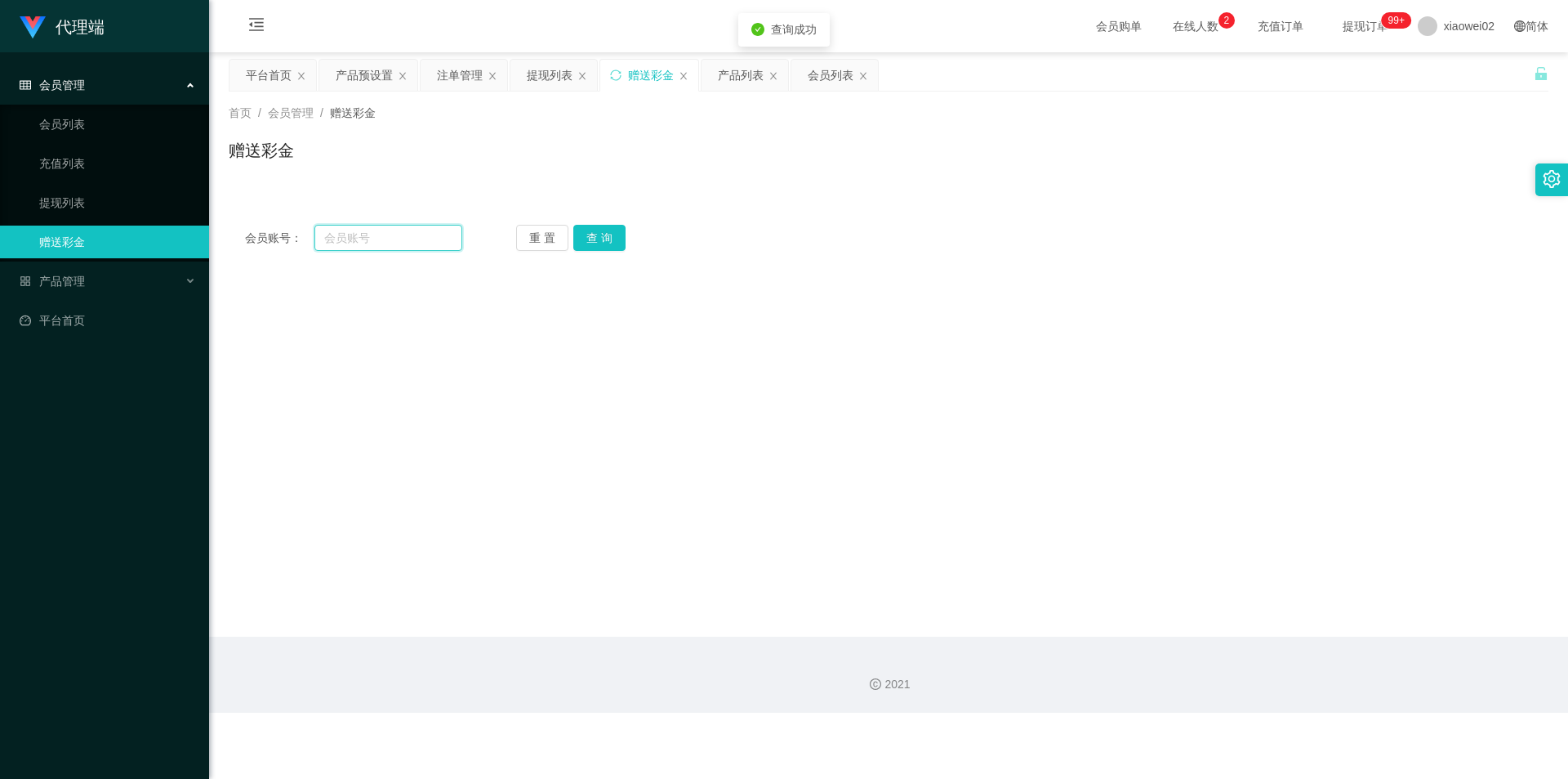
click at [409, 231] on input "text" at bounding box center [388, 238] width 148 height 26
paste input "zhadan88889999"
type input "zhadan88889999"
click at [592, 241] on button "查 询" at bounding box center [600, 238] width 53 height 26
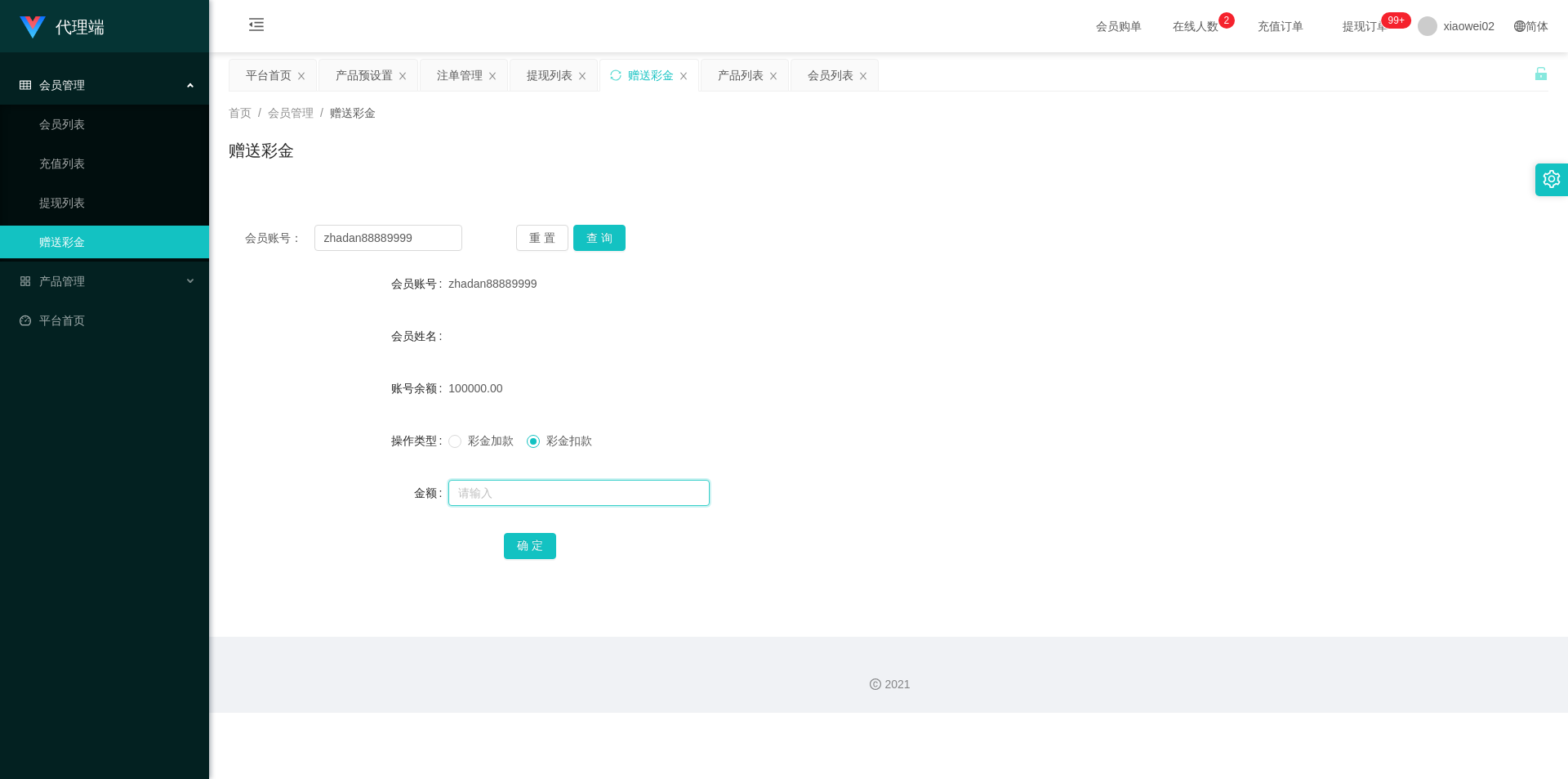
click at [531, 491] on input "text" at bounding box center [579, 493] width 262 height 26
type input "100000"
click at [529, 555] on button "确 定" at bounding box center [530, 545] width 53 height 26
click at [770, 405] on form "会员账号 zhadan88889999 会员姓名 账号余额 0.00 操作类型 彩金加款 彩金扣款 金额 确 定" at bounding box center [889, 414] width 1320 height 294
drag, startPoint x: 813, startPoint y: 287, endPoint x: 656, endPoint y: 297, distance: 157.3
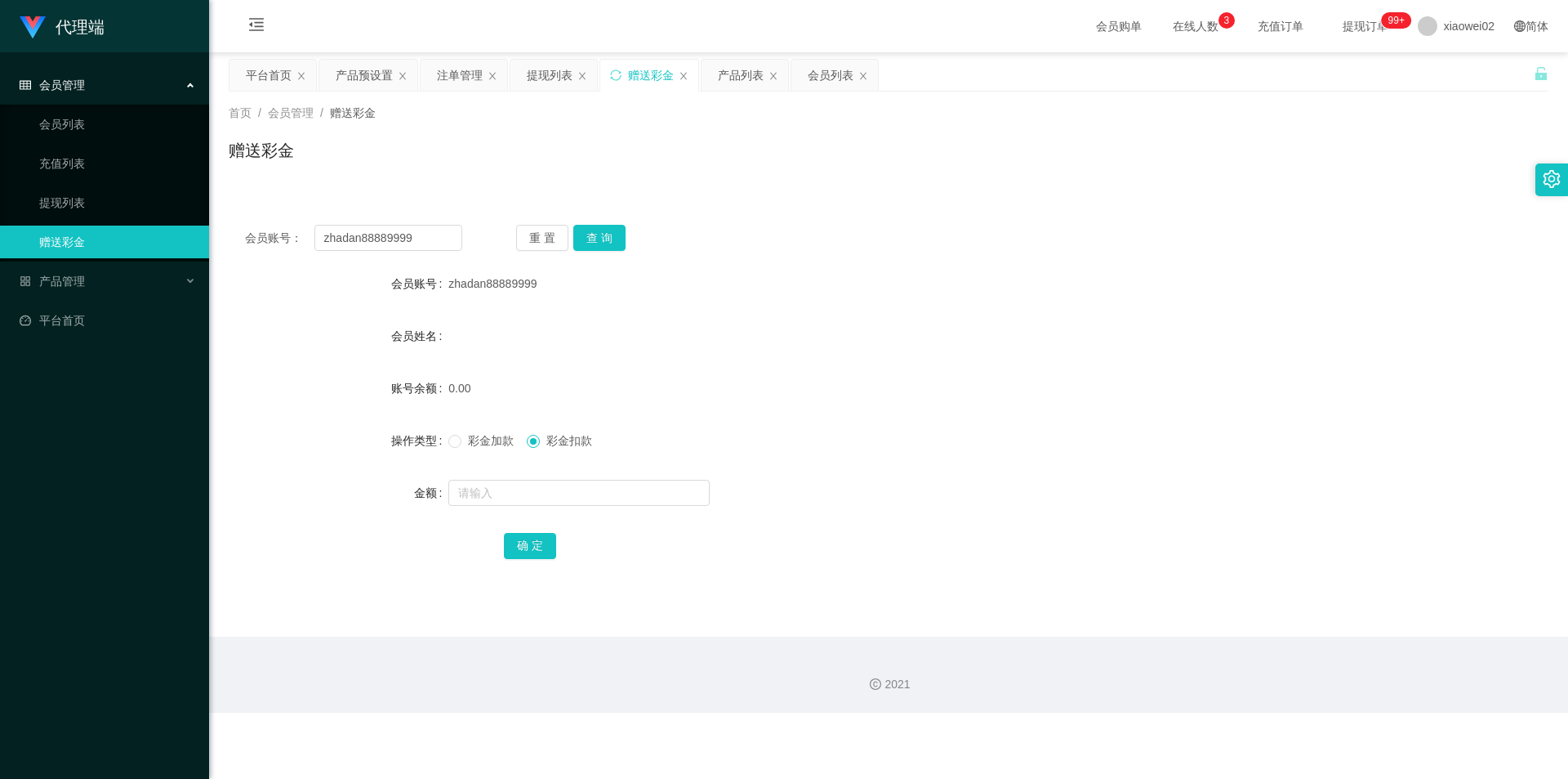
click at [808, 287] on div "zhadan88889999" at bounding box center [833, 283] width 770 height 33
click at [1338, 462] on form "会员账号 zhadan88889999 会员姓名 账号余额 0.00 操作类型 彩金加款 彩金扣款 金额 确 定" at bounding box center [889, 414] width 1320 height 294
click at [81, 123] on link "会员列表" at bounding box center [117, 125] width 157 height 33
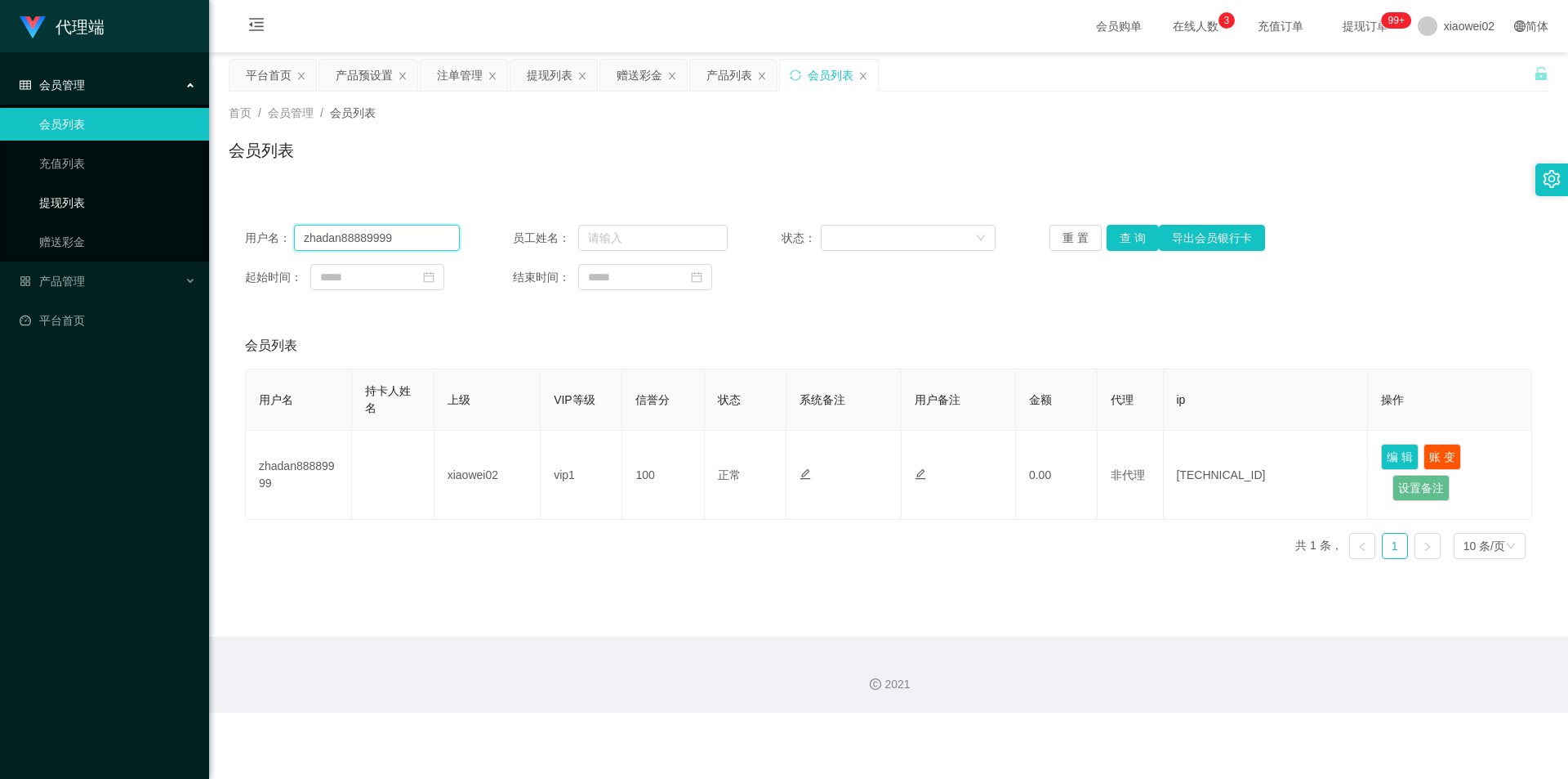
drag, startPoint x: 121, startPoint y: 205, endPoint x: 289, endPoint y: 202, distance: 168.0
click at [33, 205] on section "代理端 会员管理 会员列表 充值列表 提现列表 赠送彩金 产品管理 开奖记录 注单管理 产品列表 即时注单 产品预设置 平台首页 保存配置 重置配置 整体风格…" at bounding box center [784, 356] width 1568 height 713
paste input "jt0401"
type input "jt0401"
click at [1120, 240] on button "查 询" at bounding box center [1133, 238] width 53 height 26
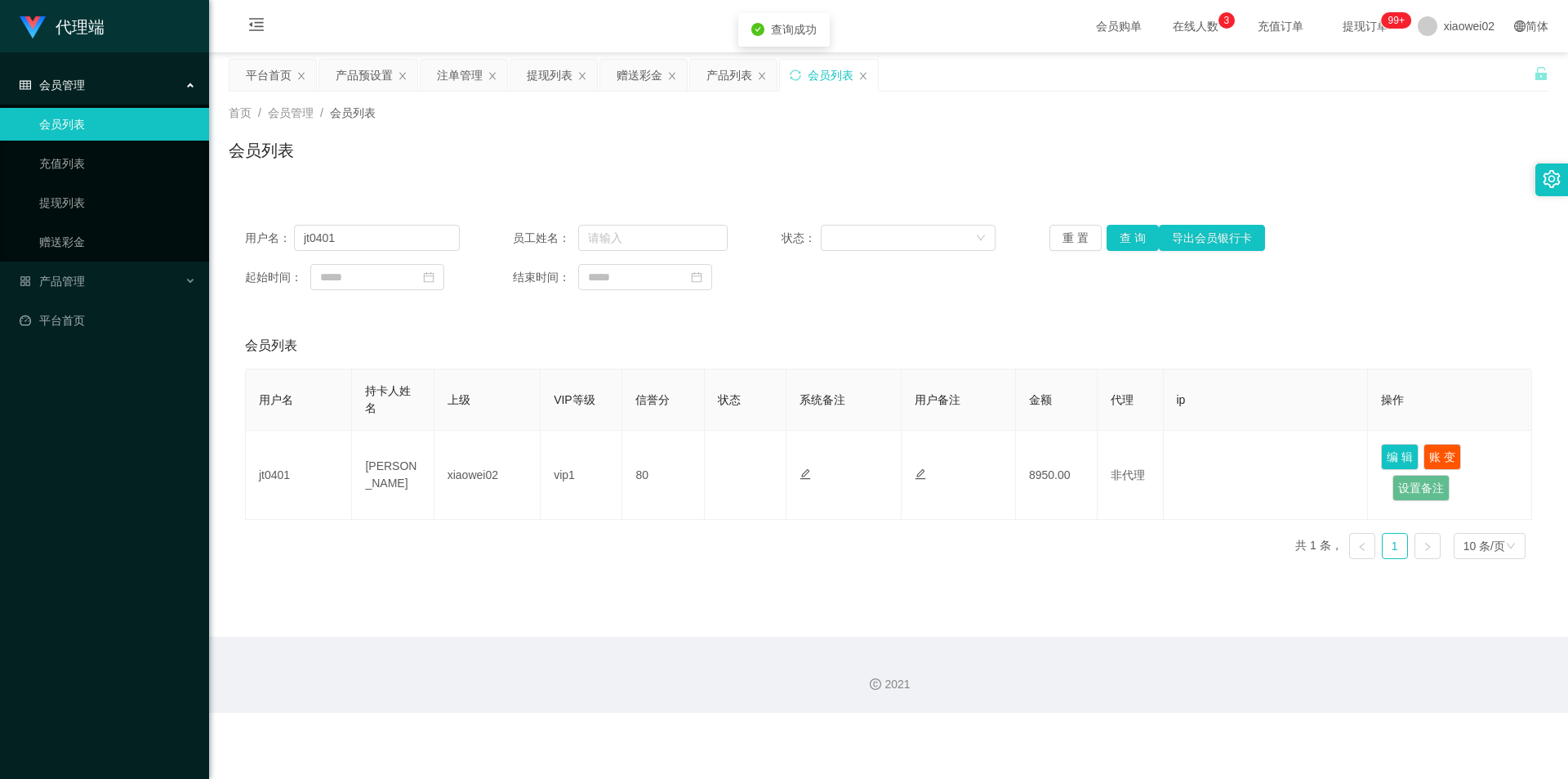
click at [1243, 303] on div "用户名： jt0401 员工姓名： 状态： 重 置 查 询 导出会员银行卡 起始时间： 结束时间：" at bounding box center [889, 257] width 1320 height 98
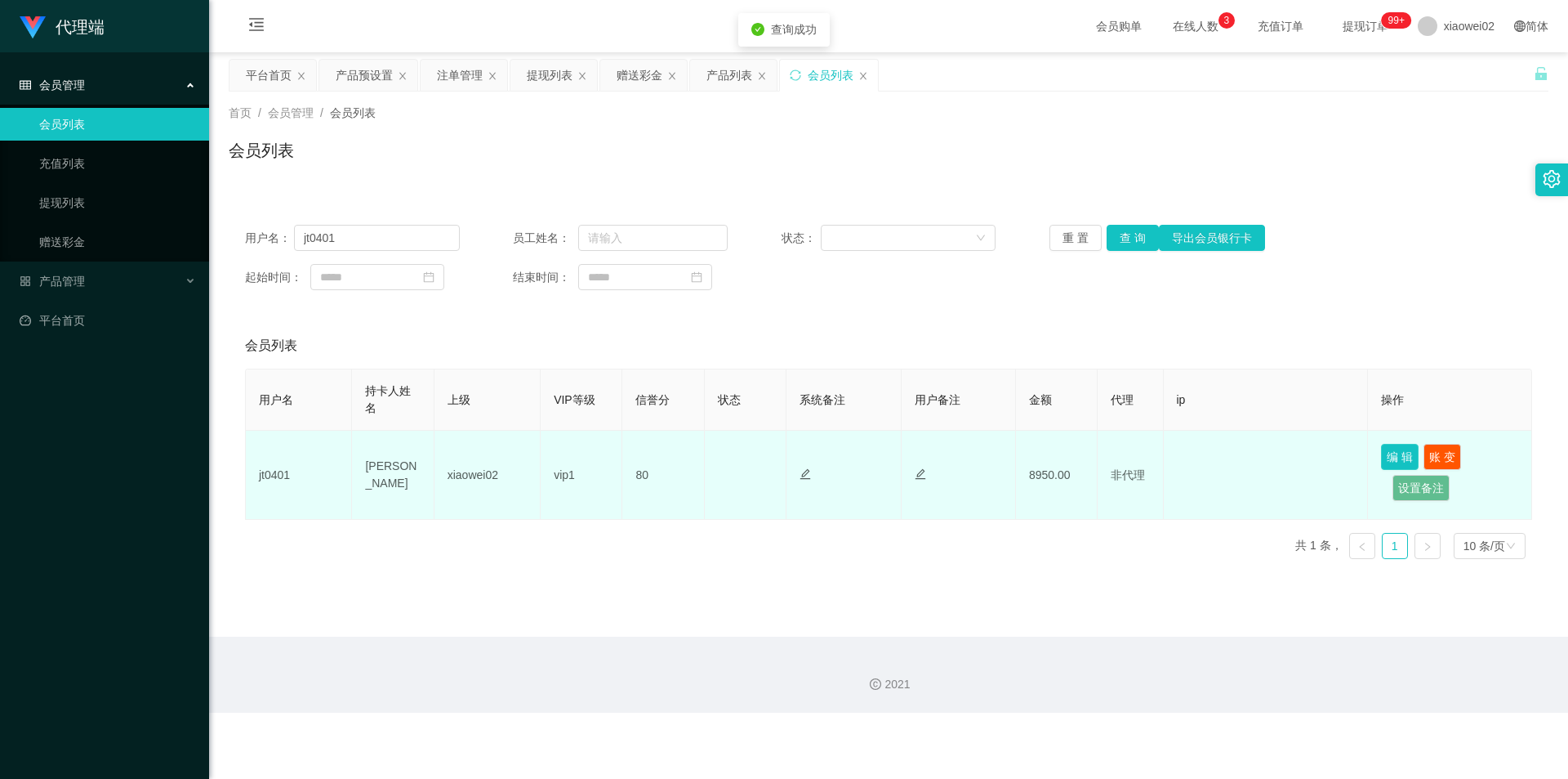
click at [1386, 445] on button "编 辑" at bounding box center [1400, 457] width 38 height 26
type input "jt0401"
type input "[PERSON_NAME]"
type input "80"
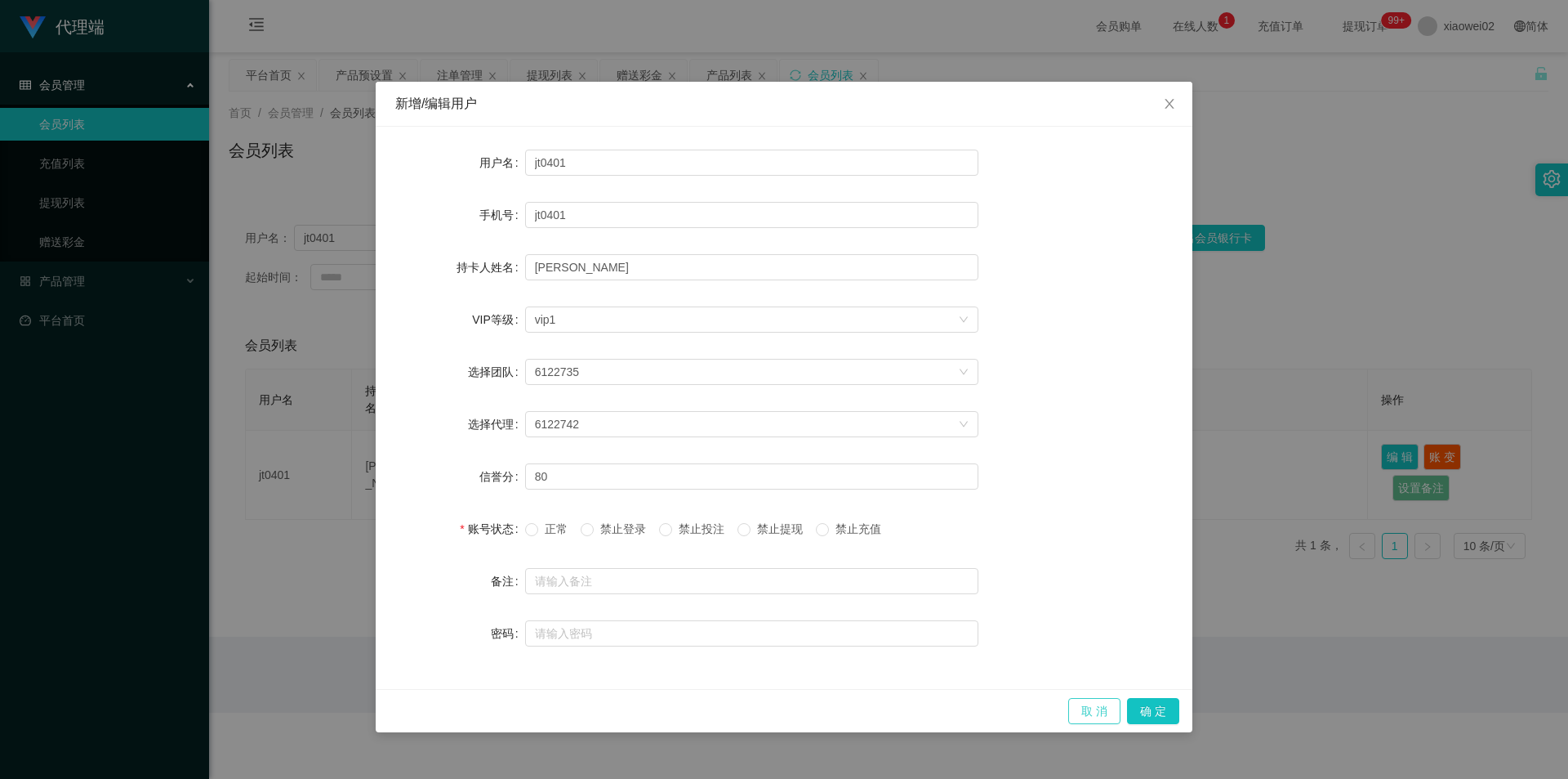
click at [1100, 715] on button "取 消" at bounding box center [1095, 711] width 53 height 26
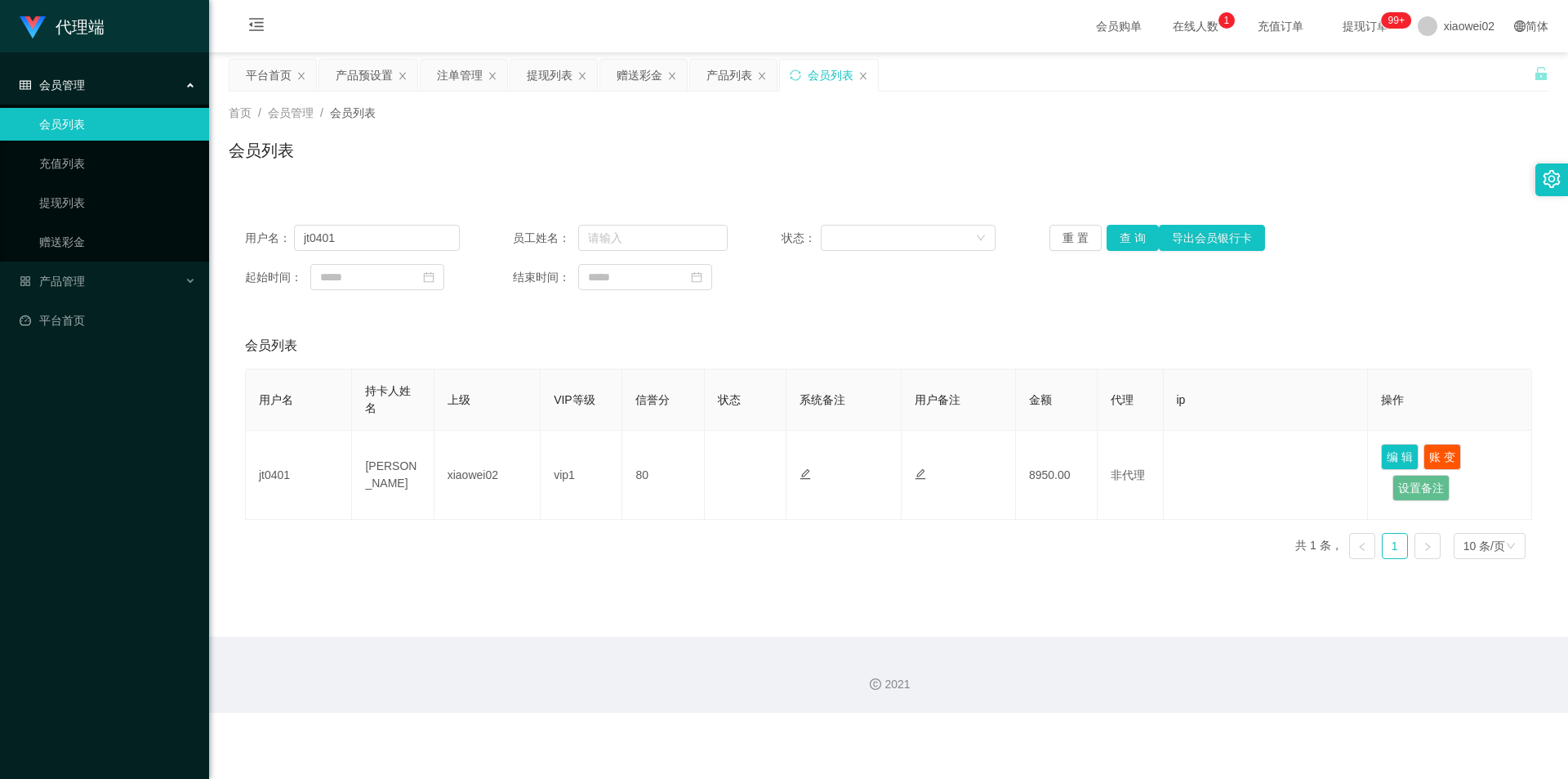
click at [1103, 706] on div "2021" at bounding box center [889, 675] width 1359 height 76
click at [1049, 581] on main "关闭左侧 关闭右侧 关闭其它 刷新页面 平台首页 产品预设置 注单管理 提现列表 赠送彩金 产品列表 会员列表 首页 / 会员管理 / 会员列表 / 会员列表…" at bounding box center [889, 345] width 1359 height 584
click at [72, 196] on link "提现列表" at bounding box center [117, 203] width 157 height 33
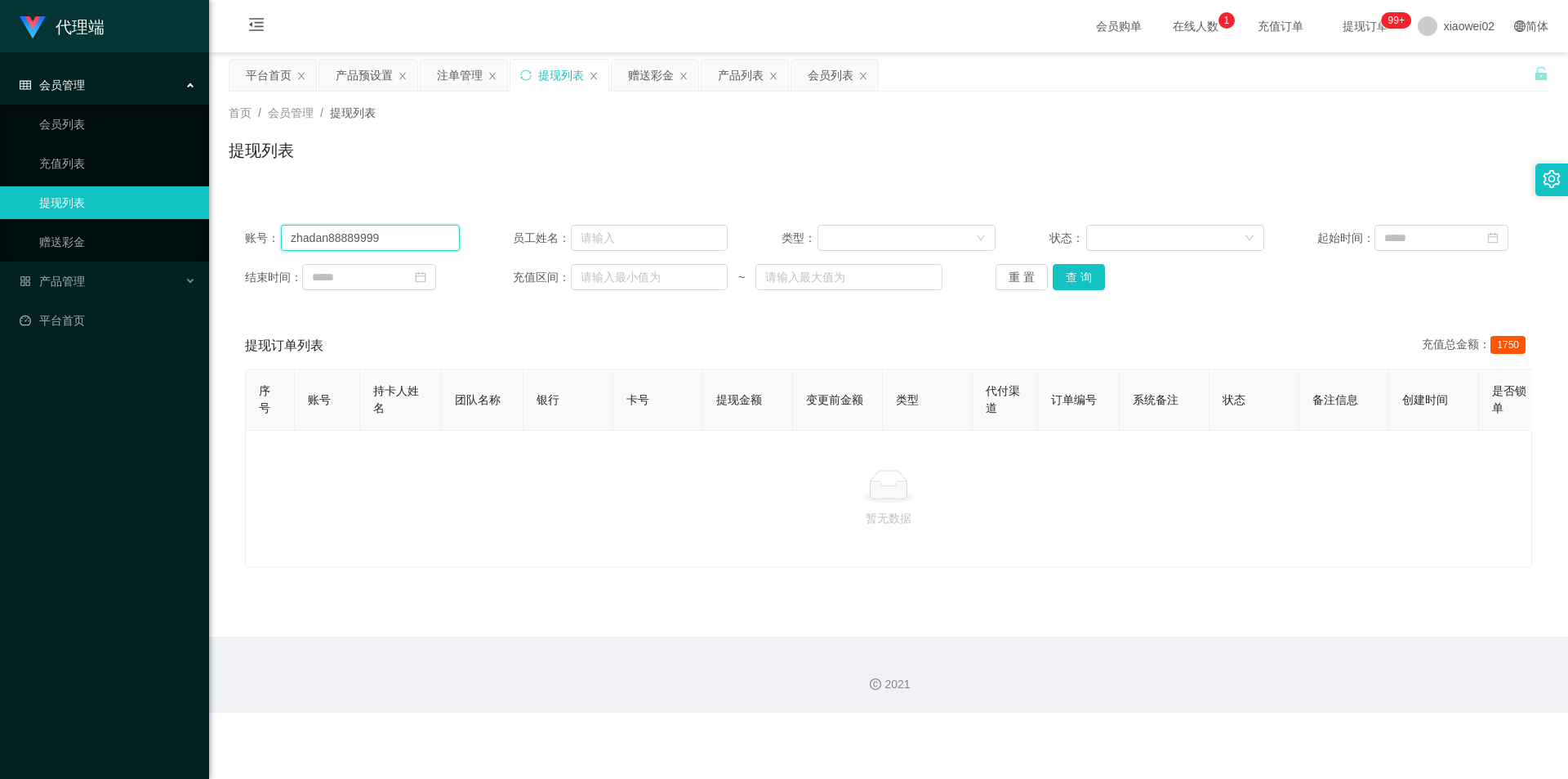
drag, startPoint x: 183, startPoint y: 219, endPoint x: 0, endPoint y: 212, distance: 183.1
click at [0, 212] on section "代理端 会员管理 会员列表 充值列表 提现列表 赠送彩金 产品管理 开奖记录 注单管理 产品列表 即时注单 产品预设置 平台首页 保存配置 重置配置 整体风格…" at bounding box center [784, 356] width 1568 height 713
paste input "jt0401"
type input "jt0401"
click at [1087, 281] on button "查 询" at bounding box center [1079, 277] width 53 height 26
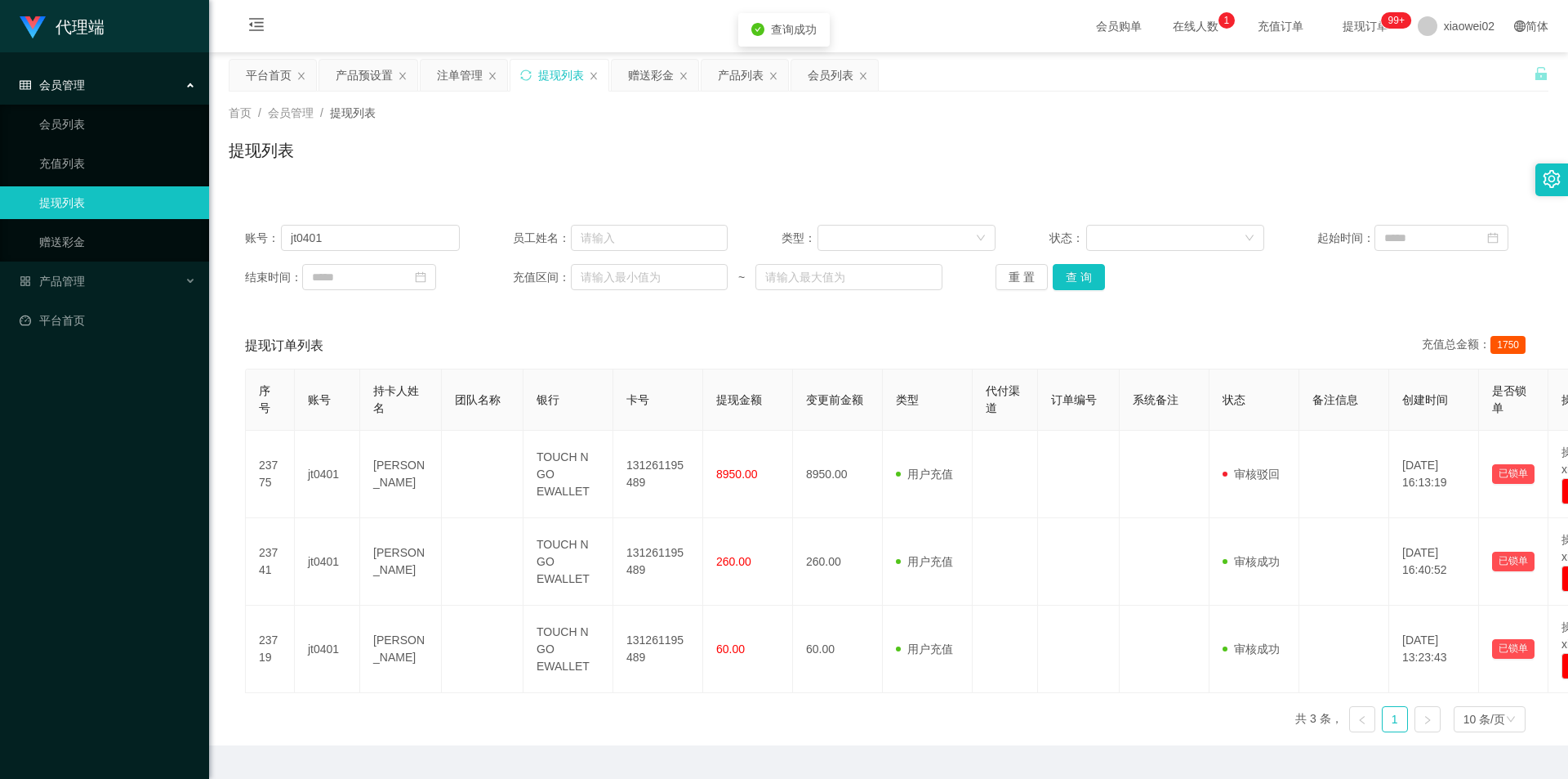
click at [1258, 328] on div "提现订单列表 充值总金额： 1750" at bounding box center [889, 345] width 1288 height 46
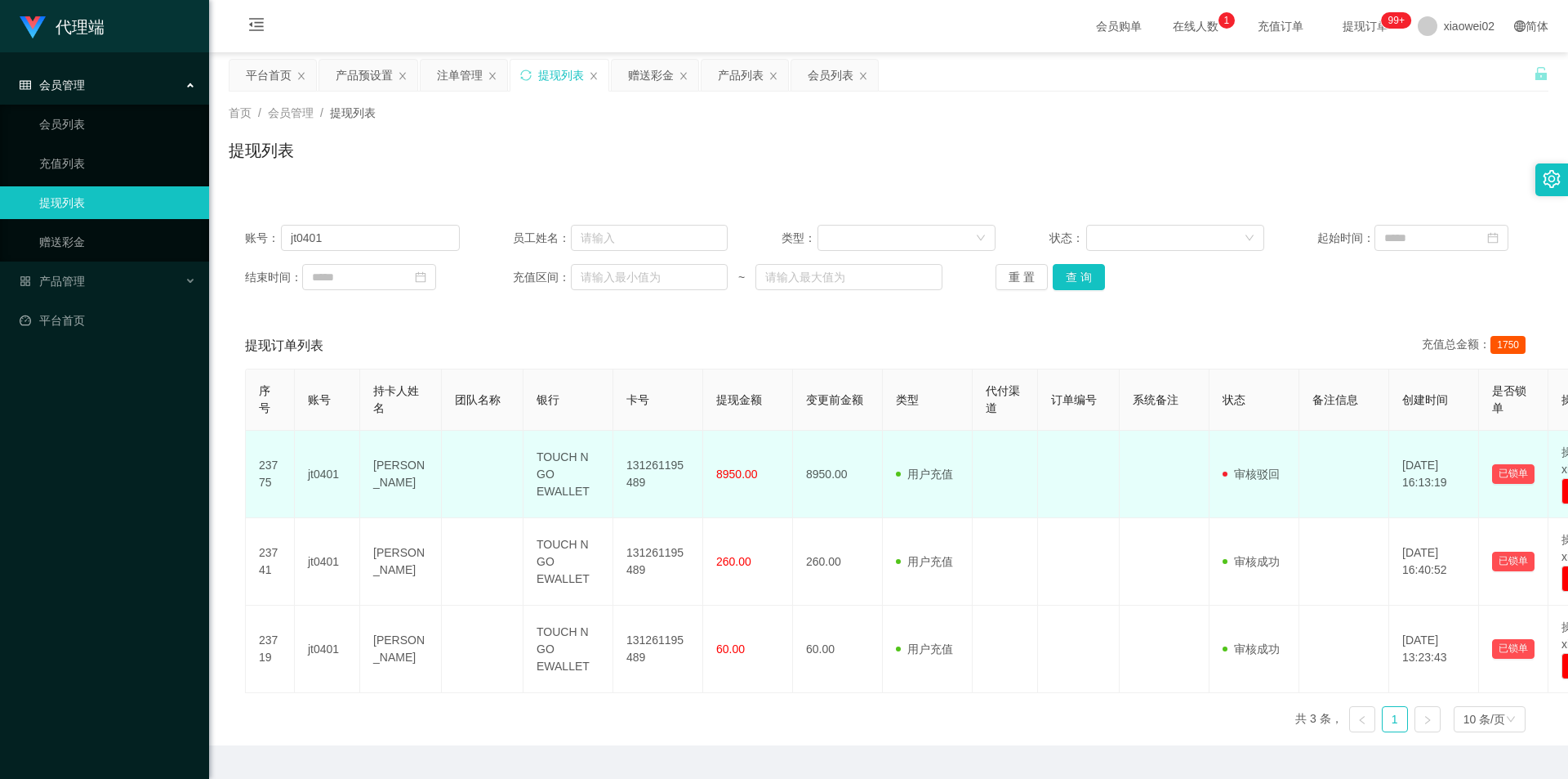
click at [1272, 480] on span "审核驳回" at bounding box center [1251, 473] width 57 height 13
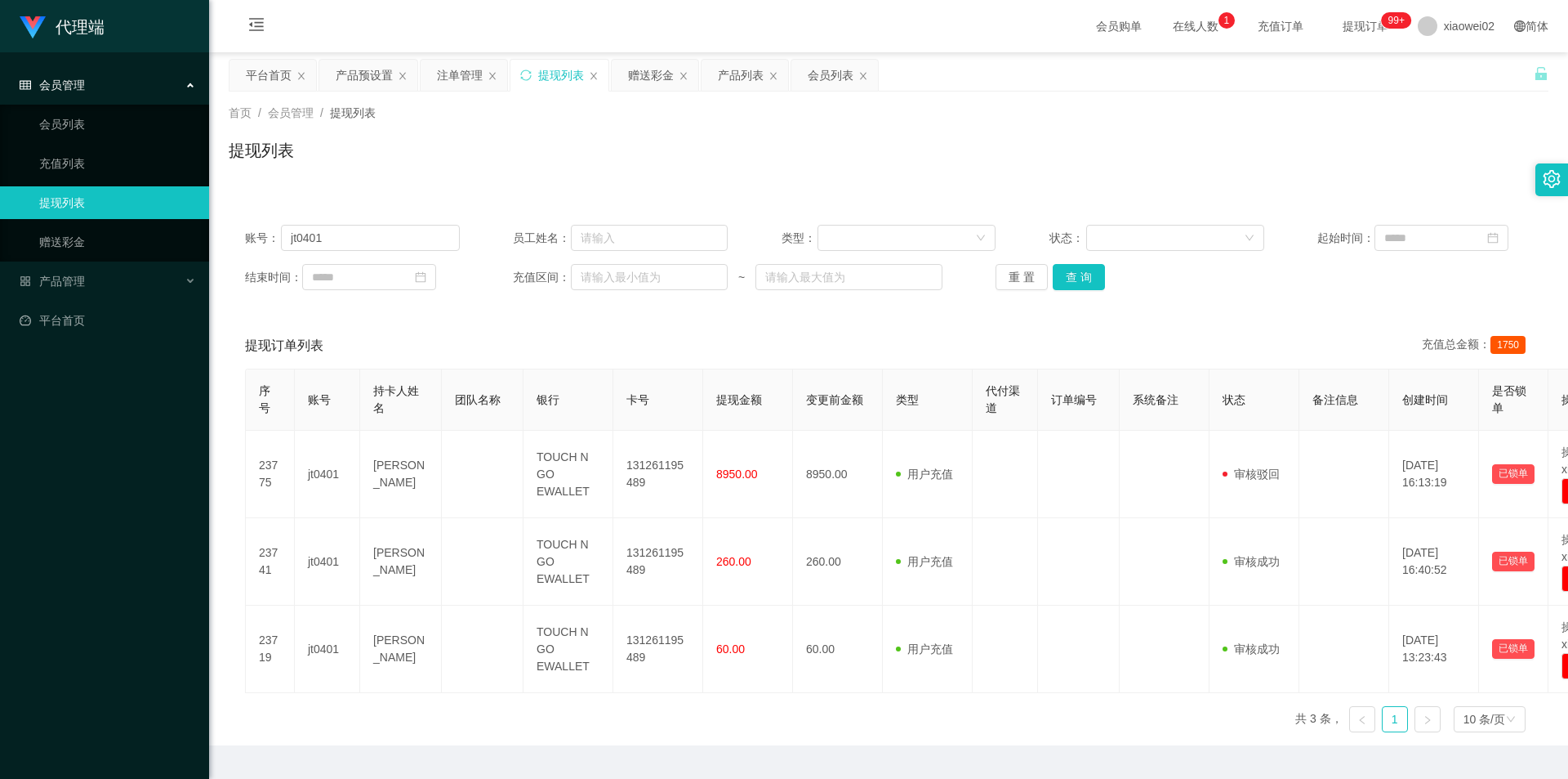
click at [1288, 316] on div "账号： jt0401 员工姓名： 类型： 状态： 起始时间： 结束时间： 充值区间： ~ 重 置 查 询 提现订单列表 充值总金额： 1750 序号 账号 持…" at bounding box center [889, 476] width 1320 height 537
click at [1286, 153] on div "提现列表" at bounding box center [889, 157] width 1320 height 38
